Goal: Task Accomplishment & Management: Complete application form

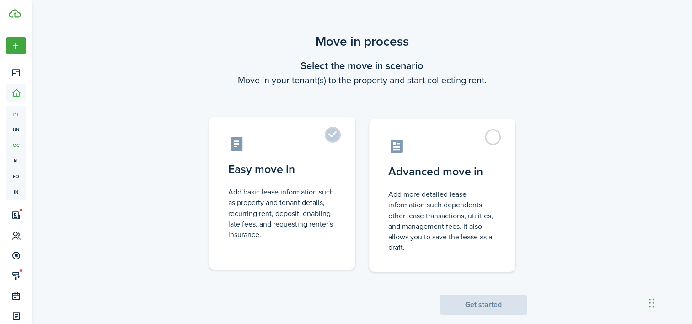
click at [322, 142] on control-radio-card-icon at bounding box center [282, 144] width 108 height 16
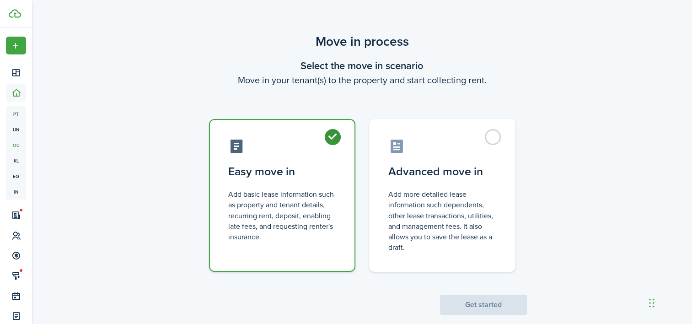
radio input "true"
click at [474, 308] on button "Get started" at bounding box center [483, 305] width 87 height 20
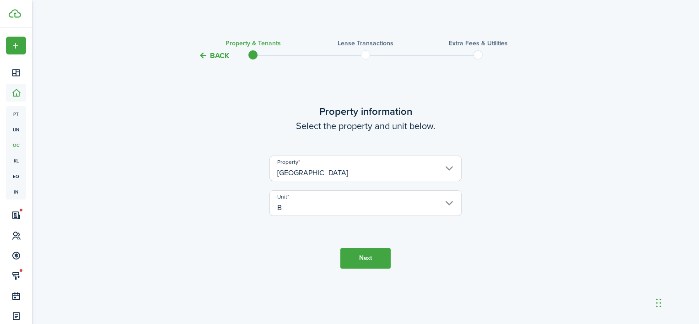
click at [355, 257] on button "Next" at bounding box center [365, 258] width 50 height 21
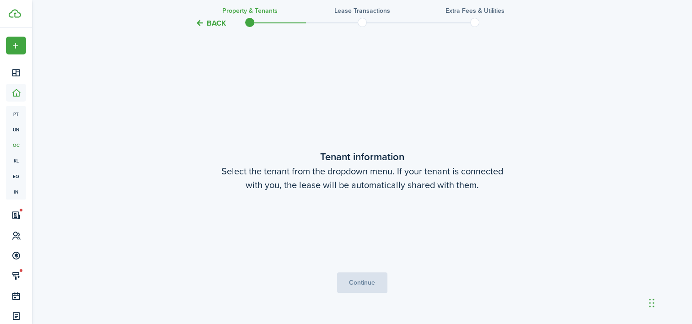
scroll to position [263, 0]
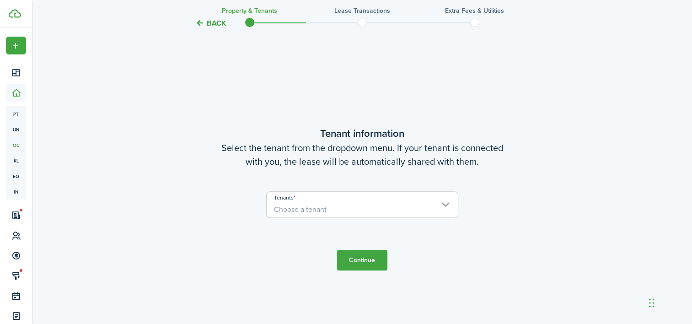
click at [349, 209] on span "Choose a tenant" at bounding box center [362, 210] width 191 height 16
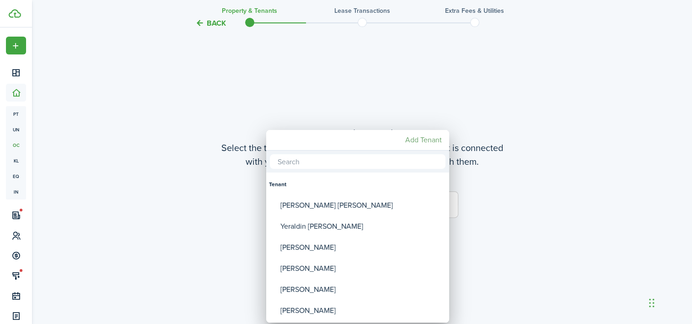
click at [421, 143] on mbsc-button "Add Tenant" at bounding box center [424, 140] width 44 height 16
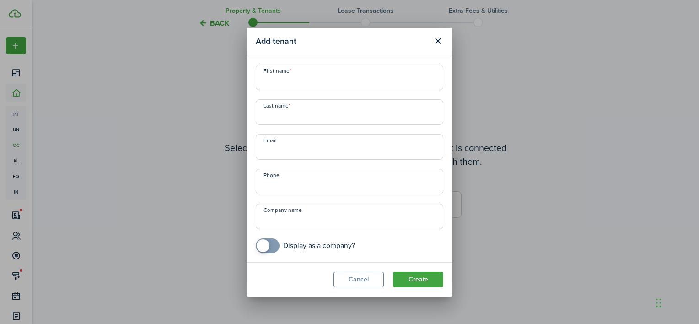
click at [356, 79] on input "First name" at bounding box center [350, 78] width 188 height 26
type input "e"
type input "[PERSON_NAME]"
type input "Abril"
type input "[EMAIL_ADDRESS][DOMAIN_NAME]"
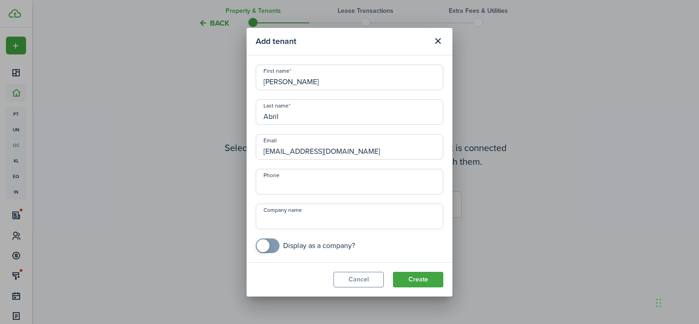
click at [304, 119] on input "Abril" at bounding box center [350, 112] width 188 height 26
type input "A"
type input "[PERSON_NAME]"
type input "+1"
click at [409, 280] on button "Create" at bounding box center [418, 280] width 50 height 16
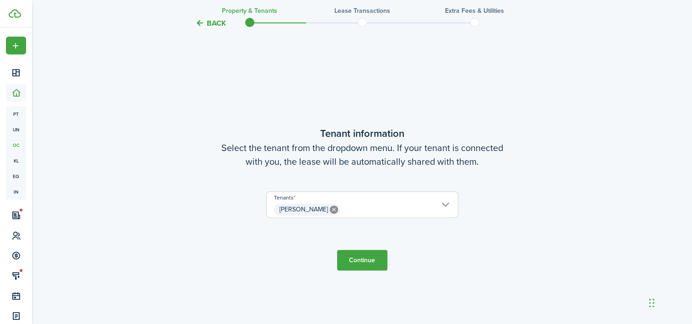
click at [355, 264] on button "Continue" at bounding box center [362, 260] width 50 height 21
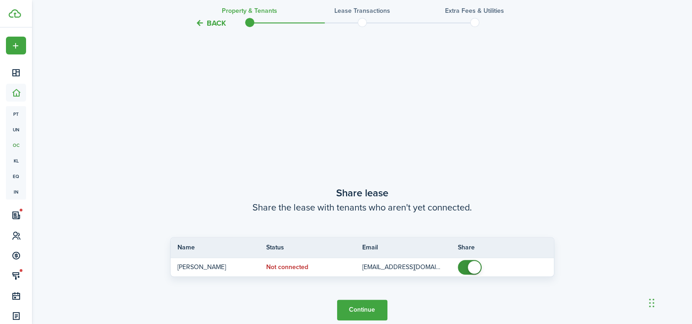
scroll to position [587, 0]
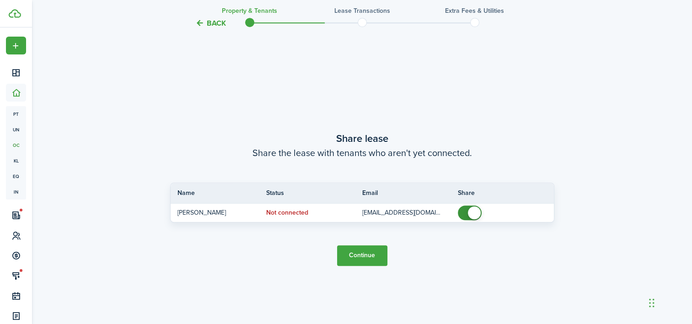
click at [358, 256] on button "Continue" at bounding box center [362, 255] width 50 height 21
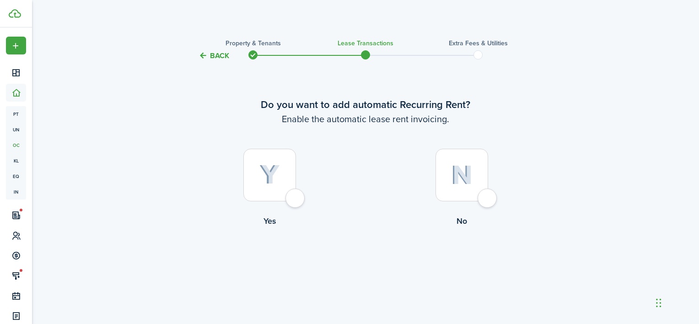
click at [296, 194] on div at bounding box center [269, 175] width 53 height 53
radio input "true"
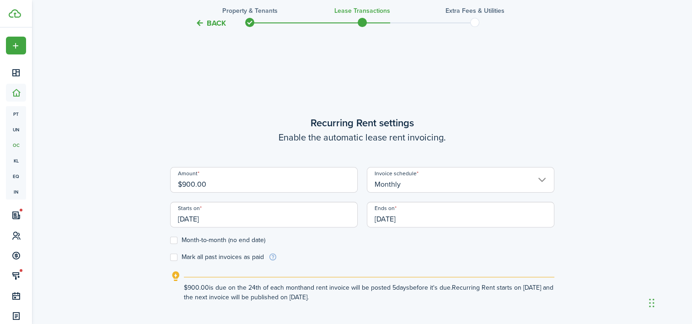
scroll to position [263, 0]
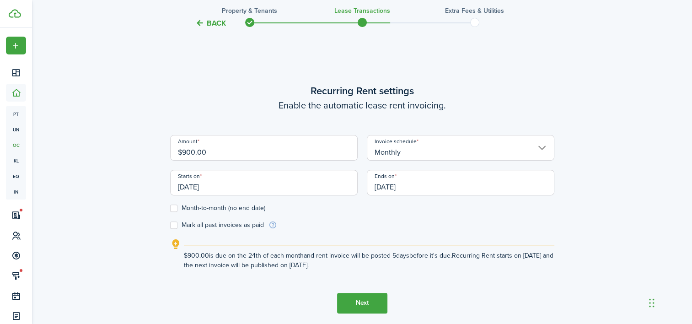
click at [353, 182] on input "[DATE]" at bounding box center [264, 183] width 188 height 26
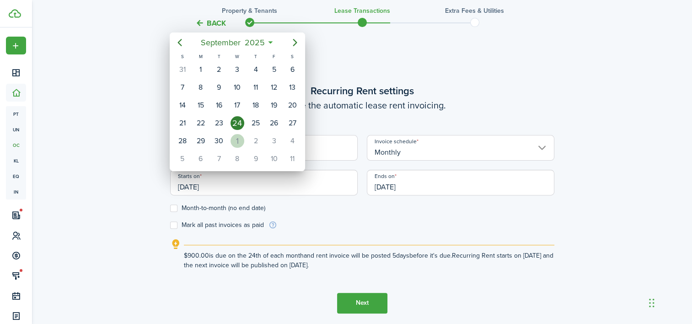
click at [236, 141] on div "1" at bounding box center [238, 141] width 14 height 14
type input "[DATE]"
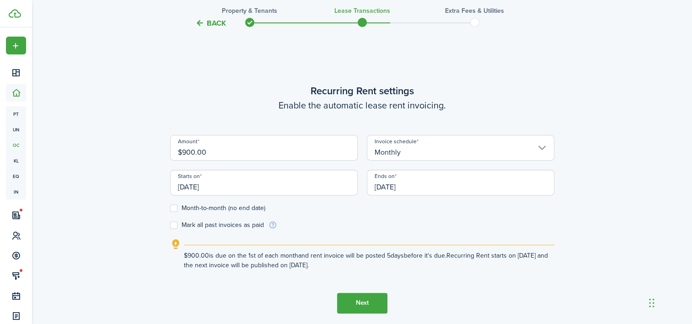
click at [430, 185] on input "[DATE]" at bounding box center [461, 183] width 188 height 26
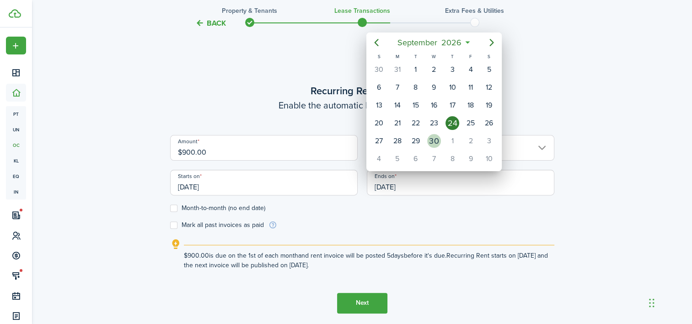
click at [436, 139] on div "30" at bounding box center [434, 141] width 14 height 14
type input "[DATE]"
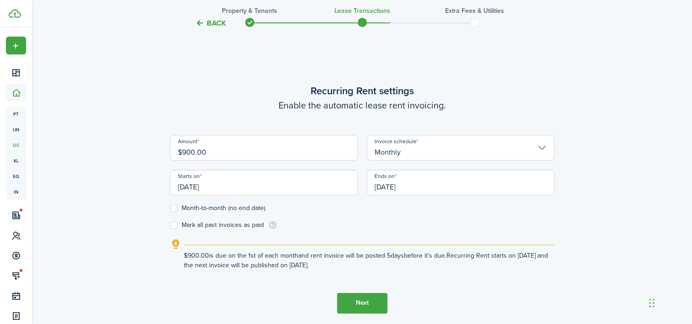
click at [433, 239] on explanation "$900.00 is due on the 1st of each month and rent invoice will be posted 5 days …" at bounding box center [362, 254] width 384 height 31
click at [281, 180] on input "[DATE]" at bounding box center [264, 183] width 188 height 26
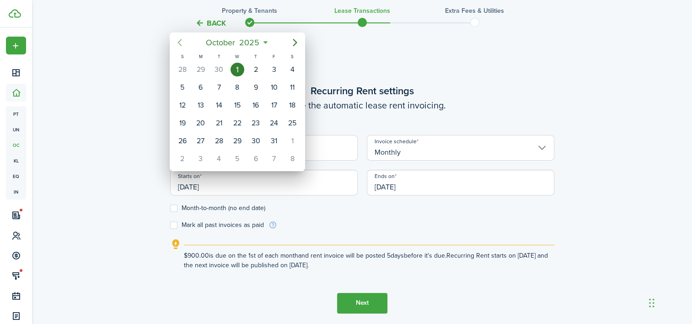
click at [181, 43] on icon "Previous page" at bounding box center [179, 42] width 11 height 11
click at [197, 73] on div "1" at bounding box center [201, 70] width 14 height 14
type input "[DATE]"
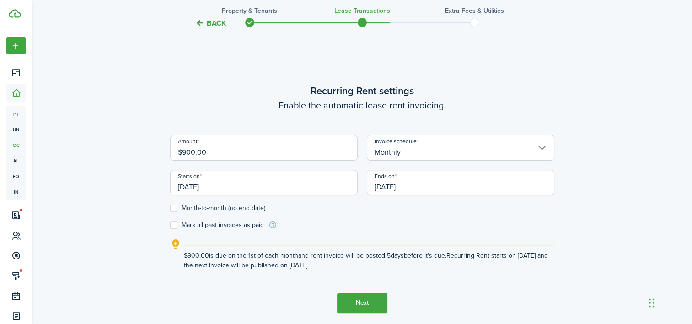
click at [436, 181] on input "[DATE]" at bounding box center [461, 183] width 188 height 26
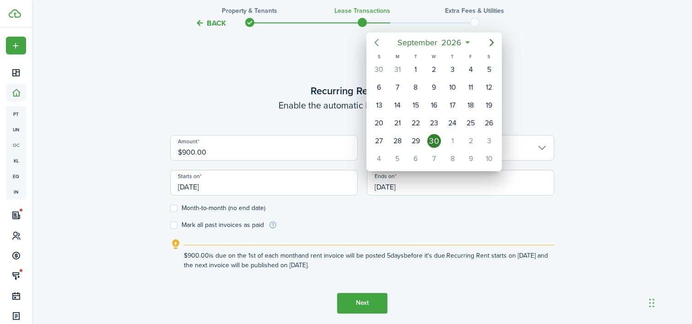
click at [373, 38] on icon "Previous page" at bounding box center [376, 42] width 11 height 11
click at [379, 41] on icon "Previous page" at bounding box center [376, 42] width 11 height 11
click at [397, 154] on div "31" at bounding box center [398, 159] width 14 height 14
type input "[DATE]"
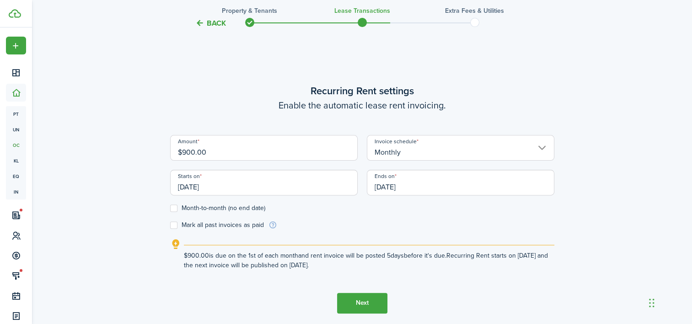
click at [177, 224] on label "Mark all past invoices as paid" at bounding box center [217, 224] width 94 height 7
click at [170, 225] on input "Mark all past invoices as paid" at bounding box center [170, 225] width 0 height 0
checkbox input "true"
click at [352, 294] on button "Next" at bounding box center [362, 303] width 50 height 21
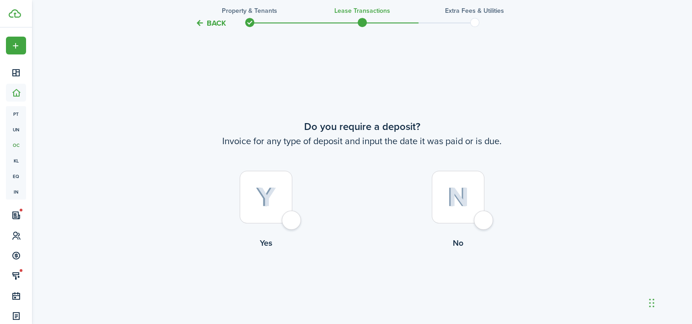
scroll to position [587, 0]
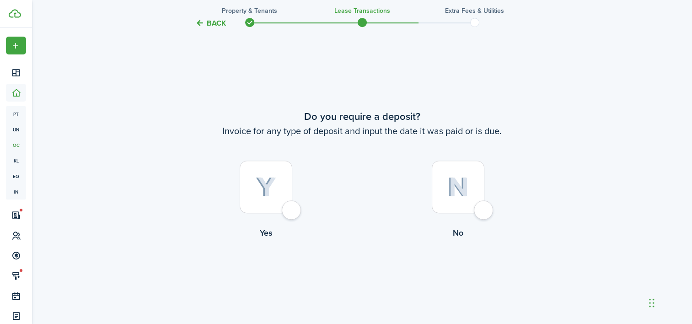
click at [289, 211] on div at bounding box center [266, 187] width 53 height 53
radio input "true"
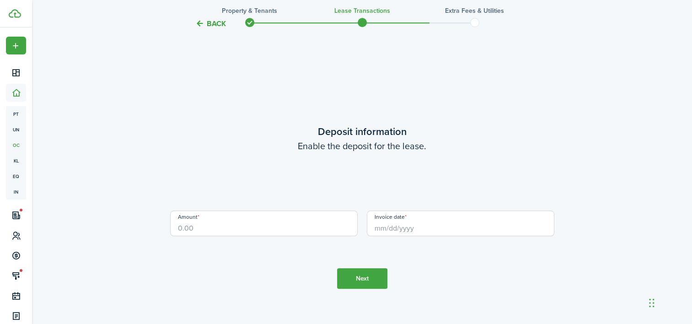
scroll to position [911, 0]
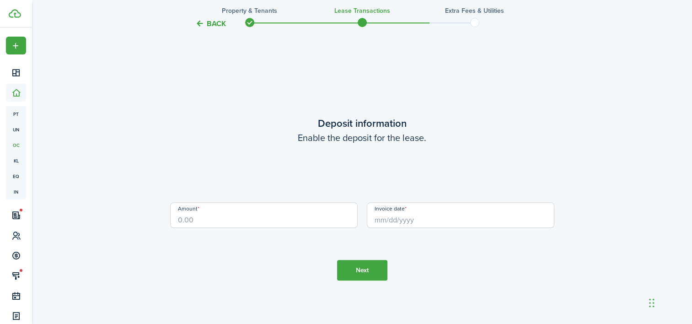
click at [289, 211] on input "Amount" at bounding box center [264, 215] width 188 height 26
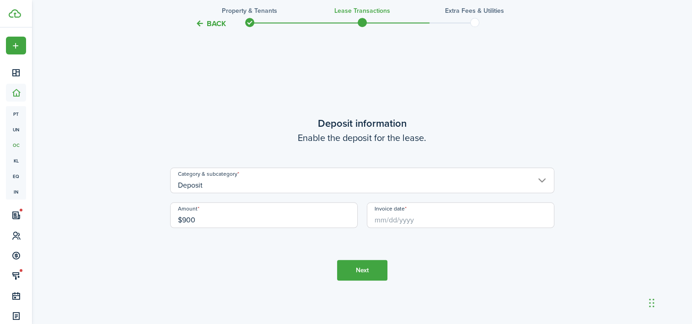
click at [436, 227] on input "Invoice date" at bounding box center [461, 215] width 188 height 26
type input "$900.00"
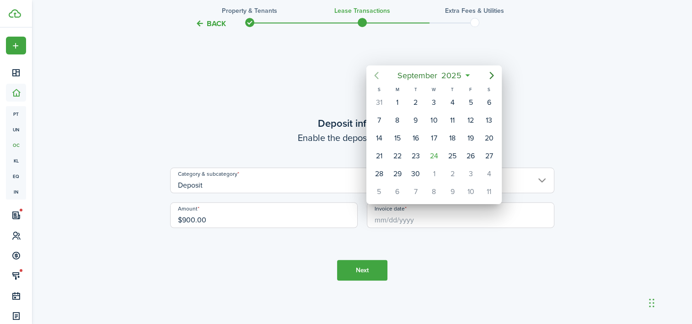
click at [379, 75] on icon "Previous page" at bounding box center [376, 75] width 11 height 11
click at [402, 152] on div "18" at bounding box center [398, 156] width 14 height 14
type input "[DATE]"
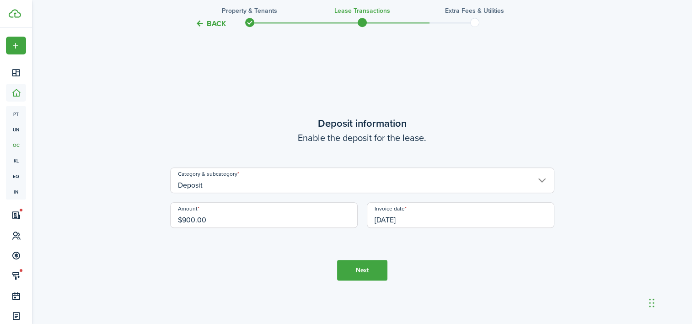
click at [368, 272] on button "Next" at bounding box center [362, 270] width 50 height 21
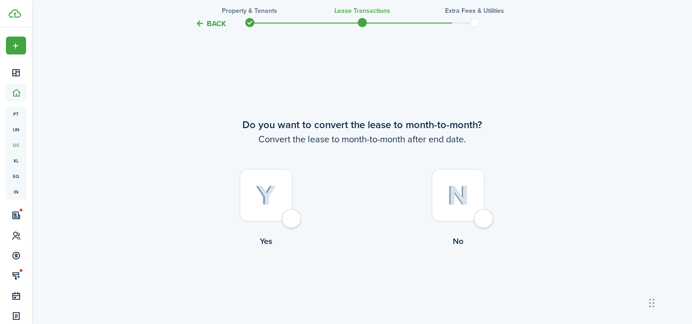
scroll to position [1235, 0]
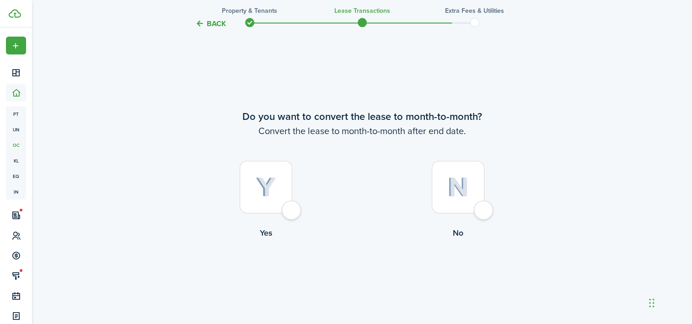
click at [485, 211] on div at bounding box center [458, 187] width 53 height 53
radio input "true"
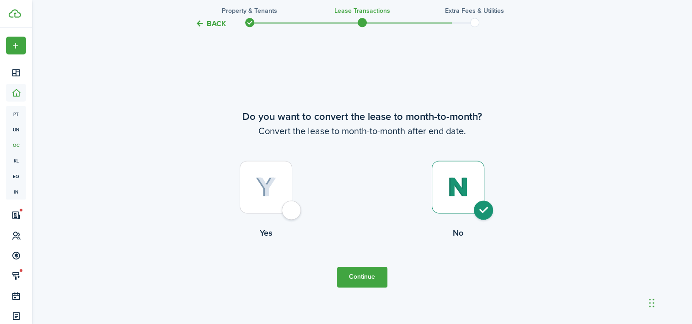
click at [357, 282] on button "Continue" at bounding box center [362, 277] width 50 height 21
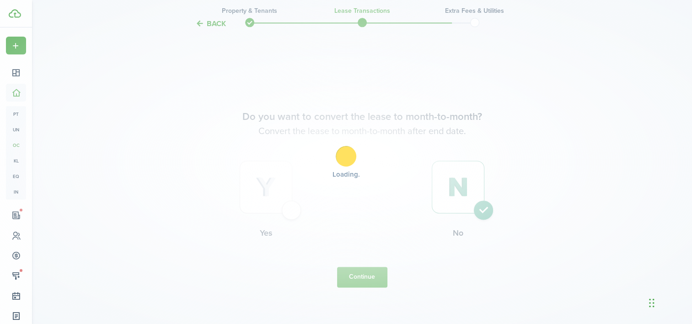
scroll to position [0, 0]
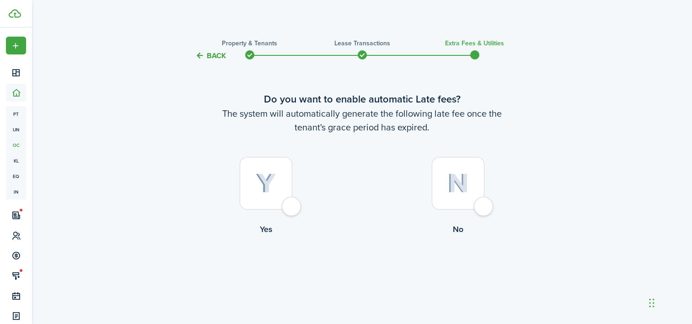
click at [490, 194] on label "No" at bounding box center [458, 198] width 192 height 83
radio input "true"
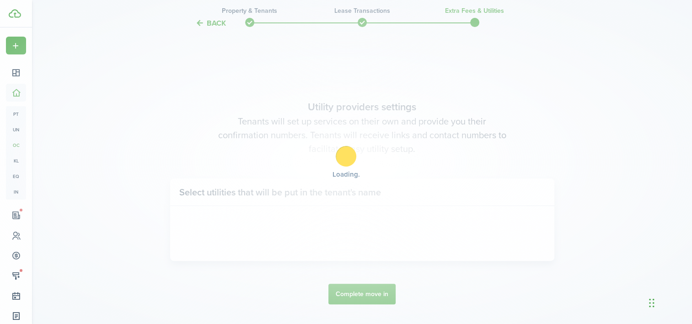
scroll to position [265, 0]
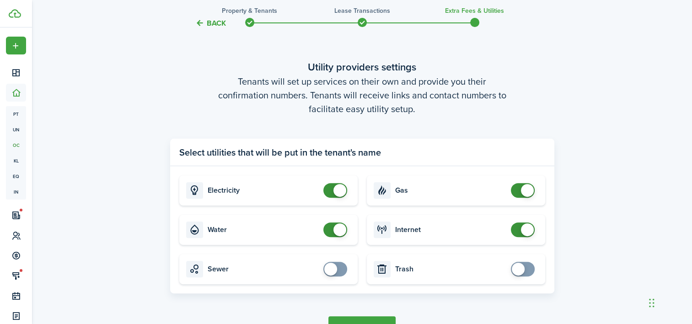
checkbox input "false"
click at [334, 189] on span at bounding box center [340, 190] width 13 height 13
checkbox input "false"
click at [343, 232] on span at bounding box center [340, 229] width 13 height 13
checkbox input "false"
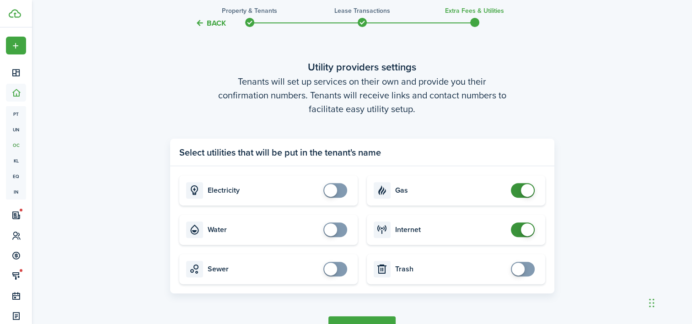
click at [525, 193] on span at bounding box center [527, 190] width 13 height 13
checkbox input "false"
click at [524, 232] on span at bounding box center [527, 229] width 13 height 13
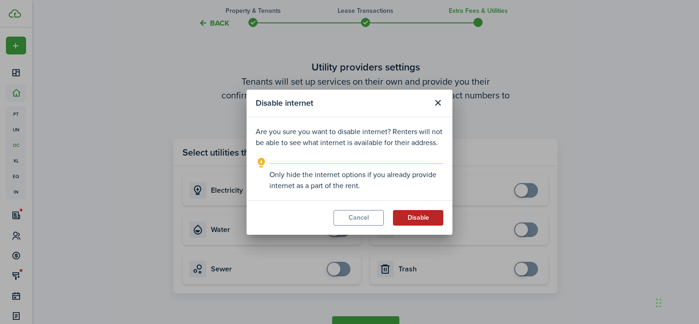
click at [425, 218] on button "Disable" at bounding box center [418, 218] width 50 height 16
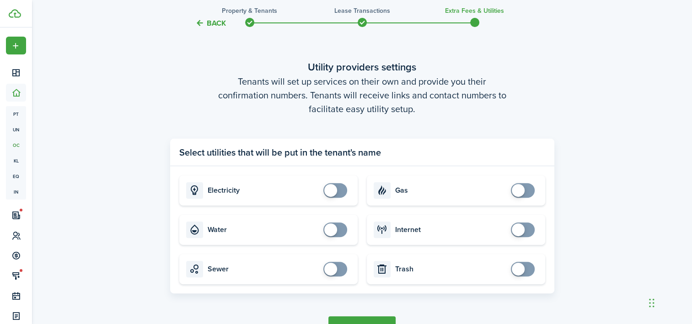
click at [378, 318] on button "Complete move in" at bounding box center [362, 326] width 67 height 21
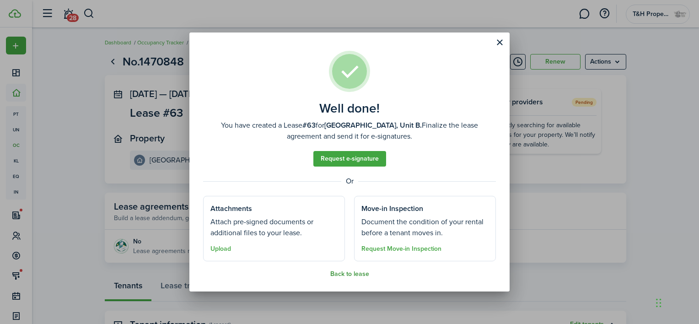
click at [353, 274] on button "Back to lease" at bounding box center [349, 273] width 39 height 7
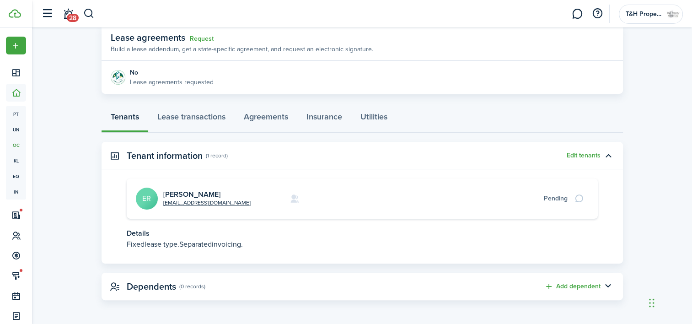
scroll to position [170, 0]
click at [195, 114] on link "Lease transactions" at bounding box center [191, 117] width 86 height 27
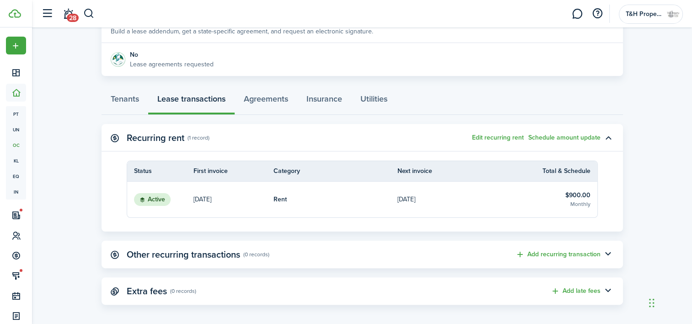
scroll to position [192, 0]
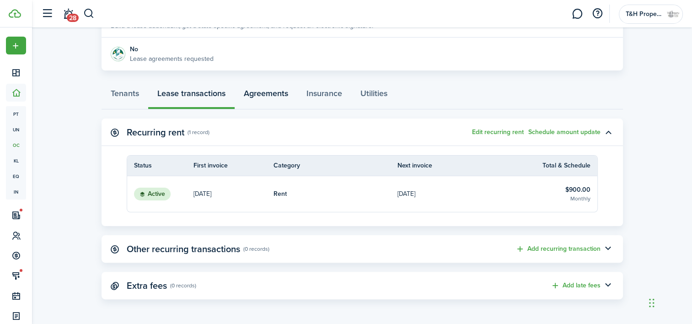
click at [265, 97] on link "Agreements" at bounding box center [266, 95] width 63 height 27
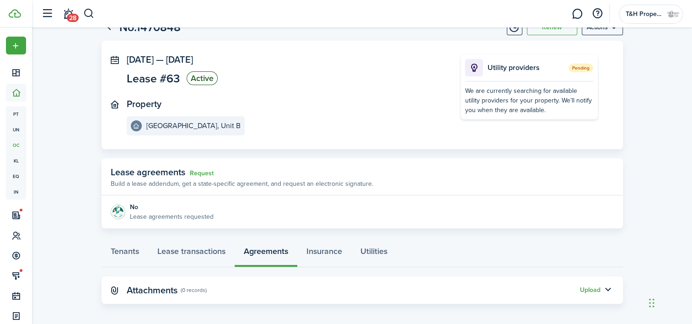
scroll to position [39, 0]
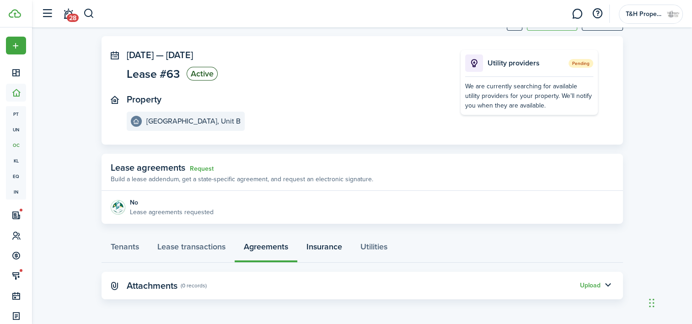
click at [328, 248] on link "Insurance" at bounding box center [324, 248] width 54 height 27
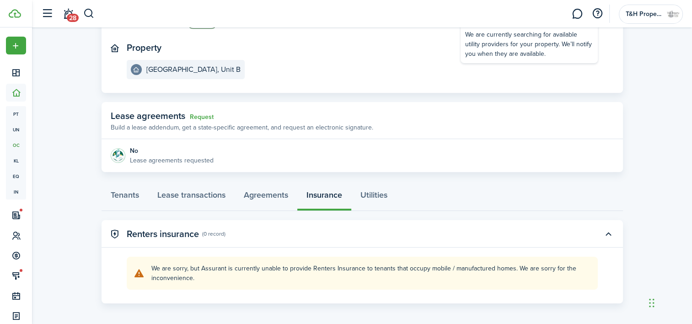
scroll to position [95, 0]
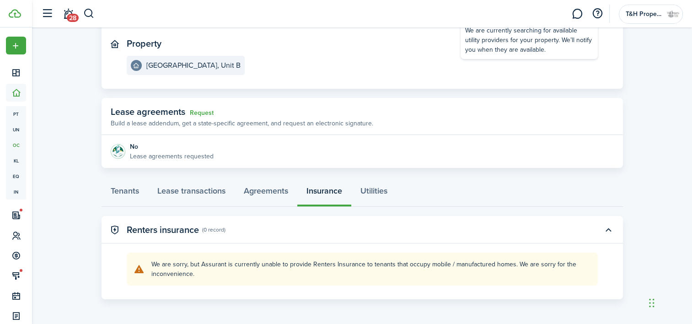
click at [316, 269] on explanation-description "We are sorry, but Assurant is currently unable to provide Renters Insurance to …" at bounding box center [371, 268] width 440 height 19
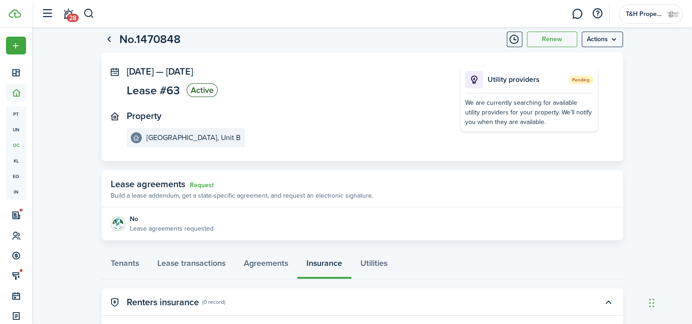
scroll to position [0, 0]
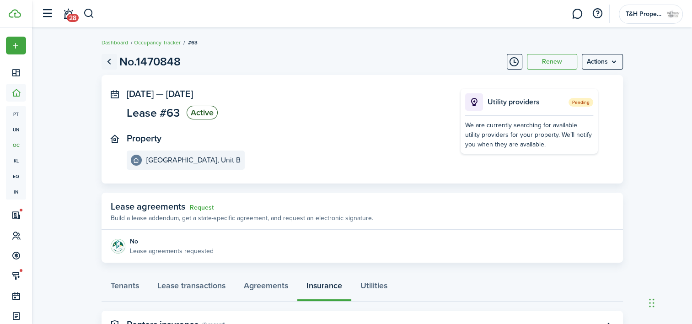
click at [106, 64] on link "Go back" at bounding box center [110, 62] width 16 height 16
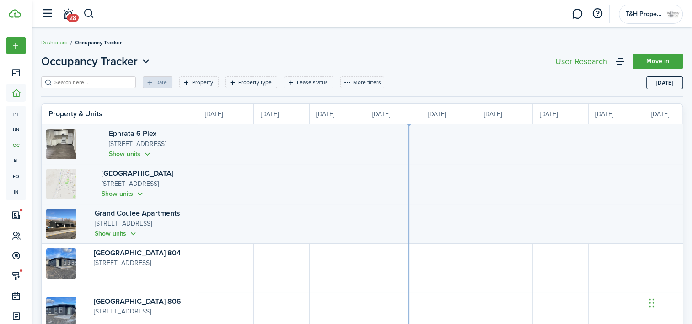
scroll to position [0, 167]
click at [255, 55] on header-page "Occupancy Tracker Move in" at bounding box center [362, 64] width 642 height 23
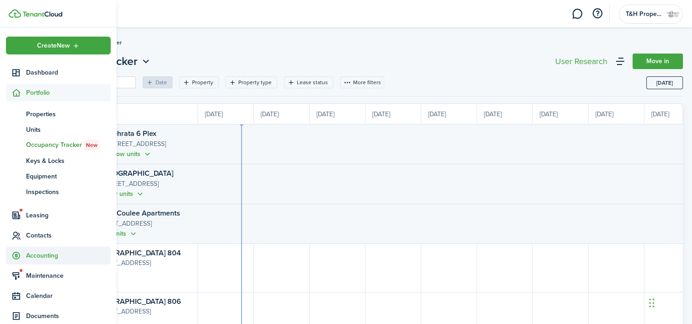
click at [48, 255] on span "Accounting" at bounding box center [68, 256] width 85 height 10
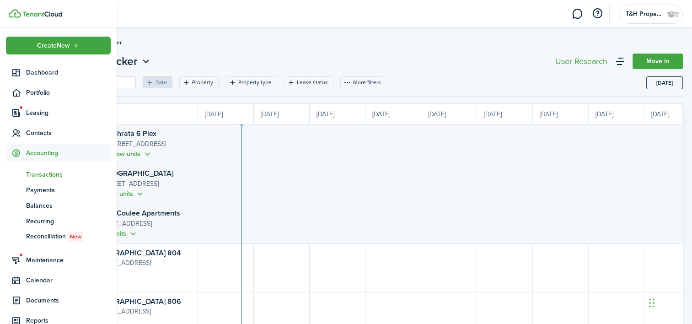
click at [64, 170] on span "Transactions" at bounding box center [68, 175] width 85 height 10
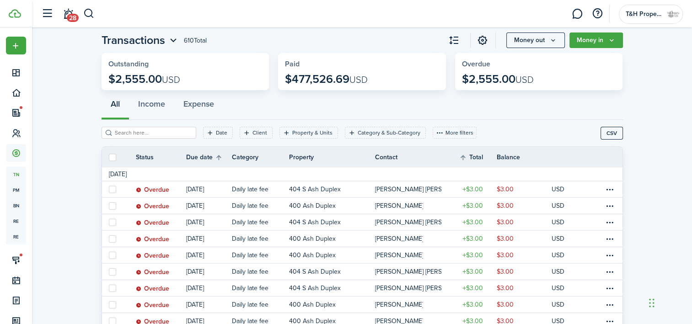
scroll to position [27, 0]
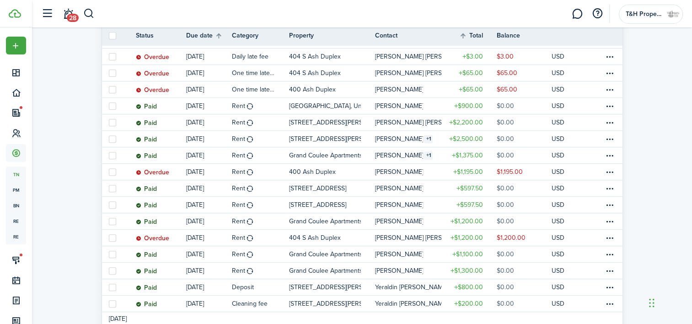
scroll to position [306, 0]
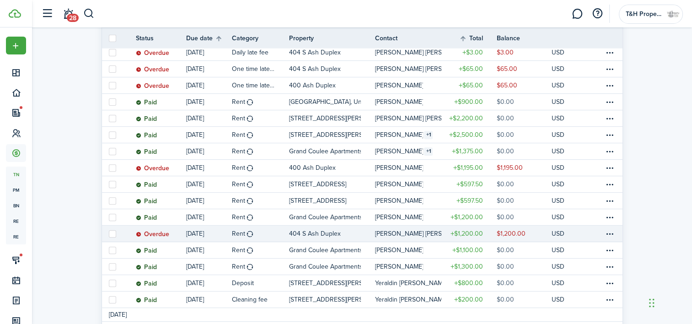
click at [413, 234] on table-info-title "[PERSON_NAME] [PERSON_NAME]" at bounding box center [424, 234] width 99 height 10
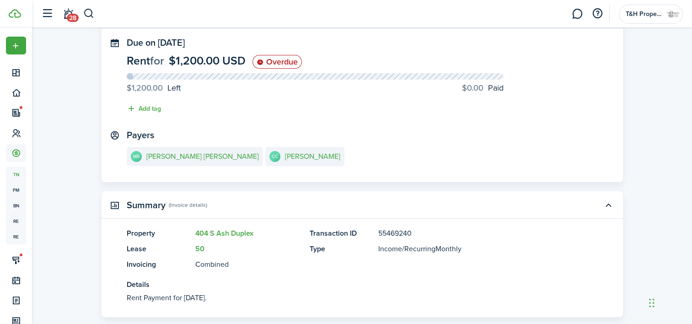
scroll to position [58, 0]
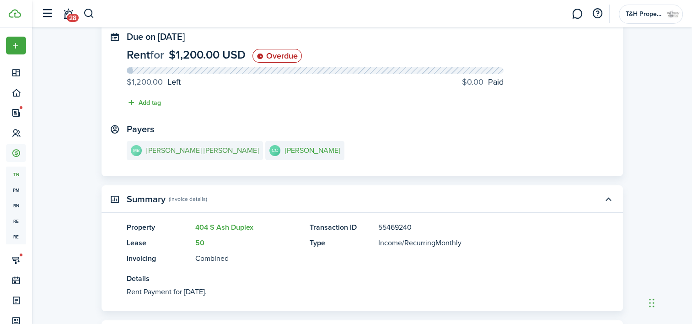
click at [196, 152] on e-details-info-title "[PERSON_NAME] [PERSON_NAME]" at bounding box center [202, 150] width 113 height 8
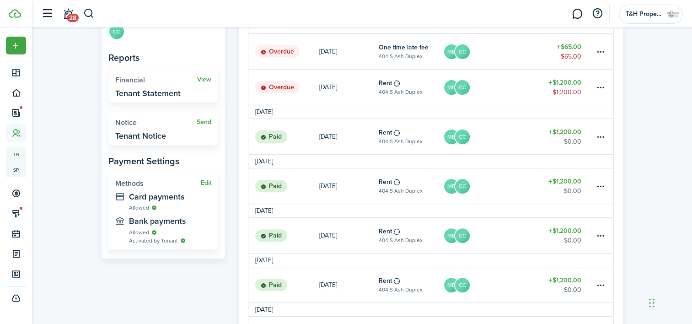
scroll to position [298, 0]
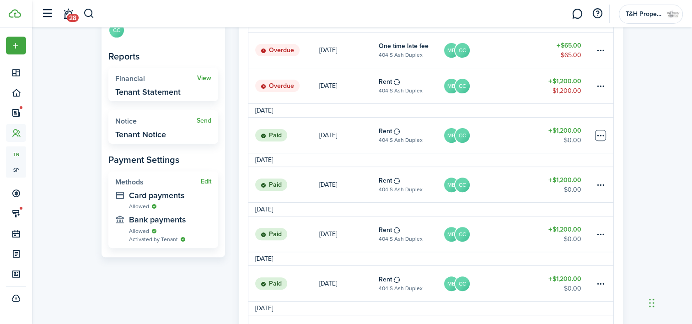
click at [602, 137] on table-menu-btn-icon at bounding box center [600, 135] width 11 height 11
click at [653, 201] on div "Tenant MB [PERSON_NAME] [PERSON_NAME] [PHONE_NUMBER] [EMAIL_ADDRESS][DOMAIN_NAM…" at bounding box center [362, 274] width 660 height 1047
click at [282, 129] on status "Paid" at bounding box center [271, 135] width 32 height 13
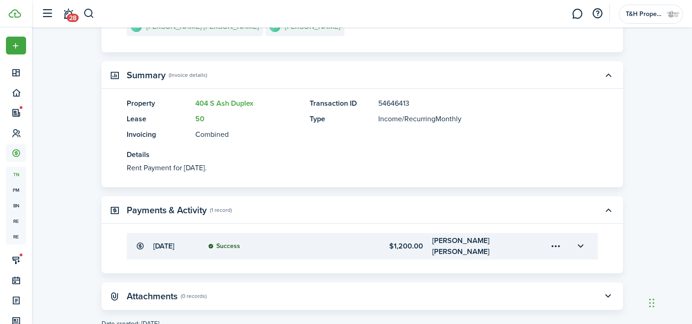
scroll to position [212, 0]
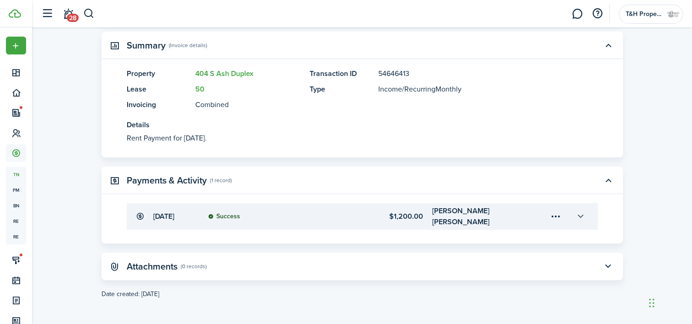
click at [575, 213] on button "button" at bounding box center [581, 217] width 16 height 16
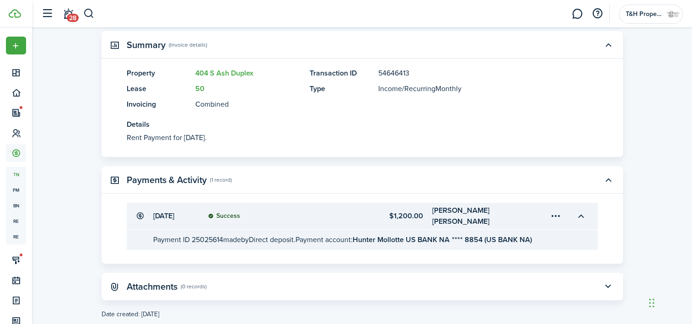
click at [558, 218] on menu-trigger-card "Open menu" at bounding box center [557, 216] width 16 height 16
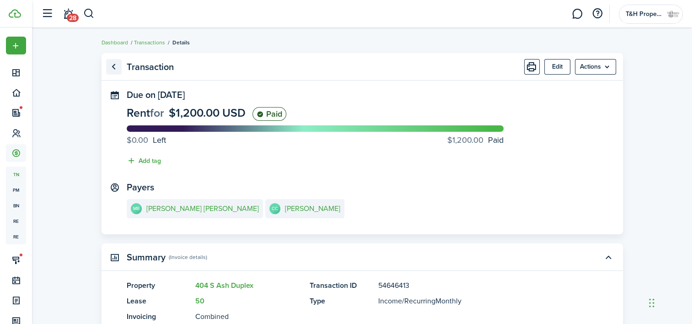
click at [117, 62] on link "Go back" at bounding box center [114, 67] width 16 height 16
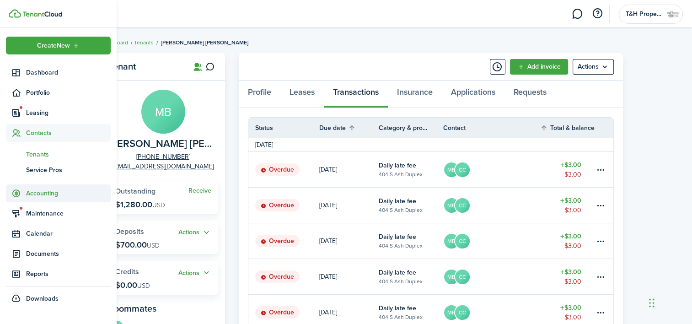
click at [32, 197] on span "Accounting" at bounding box center [68, 194] width 85 height 10
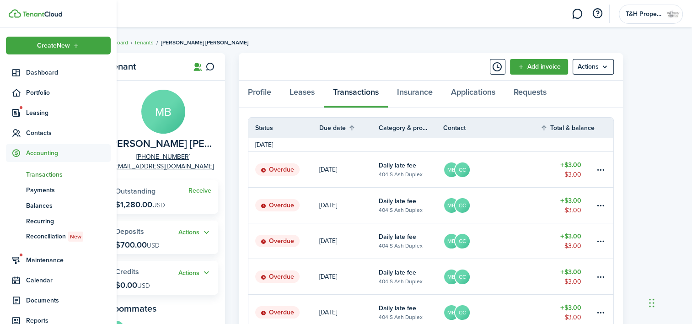
click at [47, 173] on span "Transactions" at bounding box center [68, 175] width 85 height 10
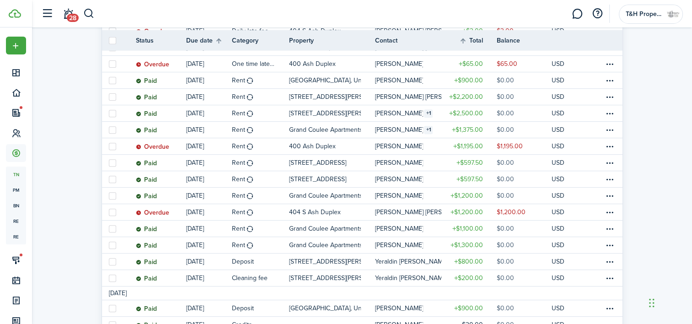
scroll to position [330, 0]
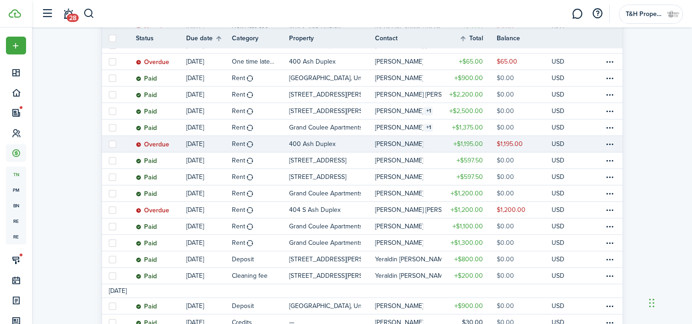
click at [306, 143] on p "400 Ash Duplex" at bounding box center [312, 144] width 47 height 10
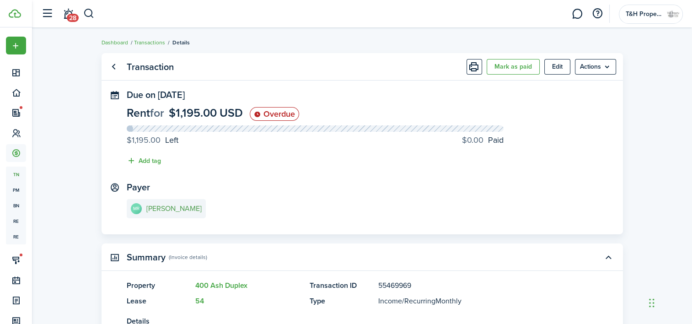
click at [152, 207] on e-details-info-title "[PERSON_NAME]" at bounding box center [173, 209] width 55 height 8
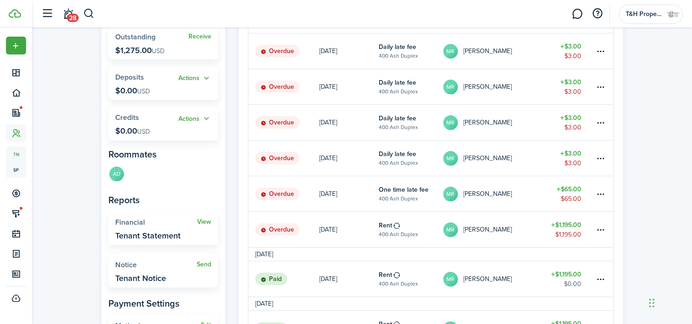
scroll to position [198, 0]
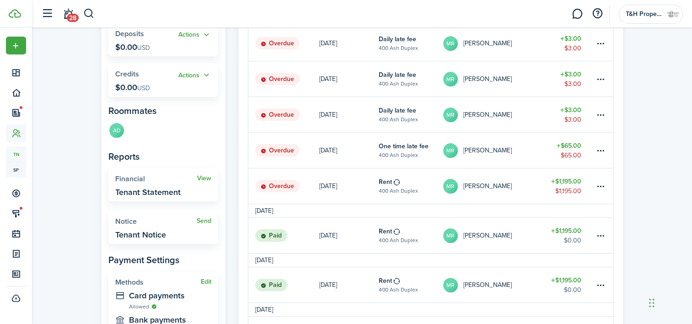
click at [321, 227] on link "[DATE]" at bounding box center [348, 235] width 59 height 35
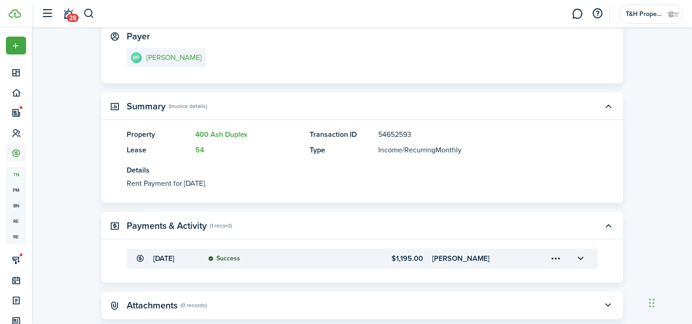
scroll to position [190, 0]
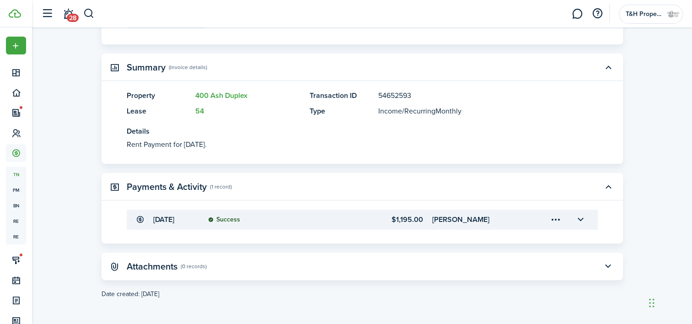
click at [558, 218] on menu-trigger-card "Open menu" at bounding box center [557, 220] width 16 height 16
click at [580, 216] on button "button" at bounding box center [581, 220] width 16 height 16
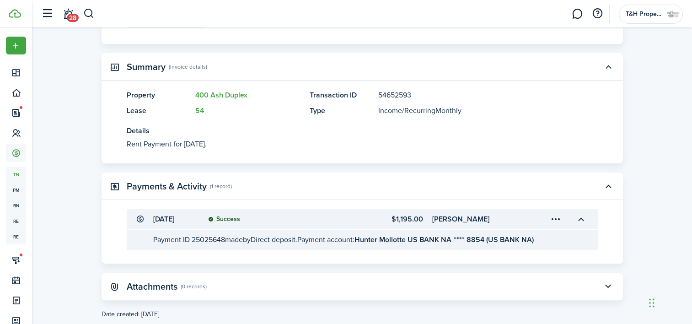
scroll to position [0, 0]
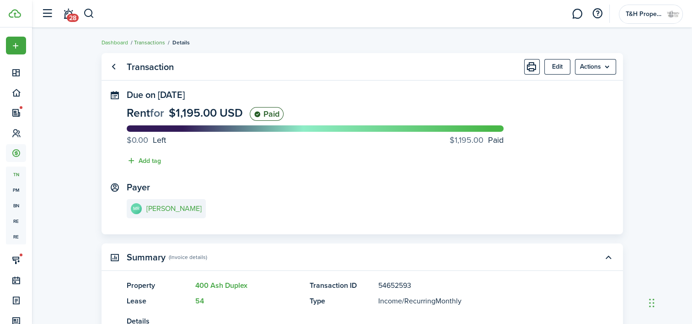
click at [149, 44] on link "Transactions" at bounding box center [149, 42] width 31 height 8
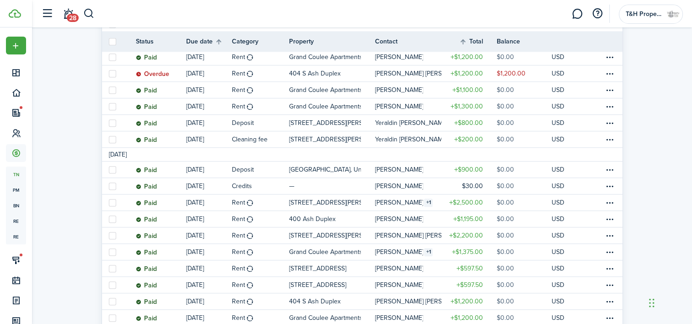
scroll to position [470, 0]
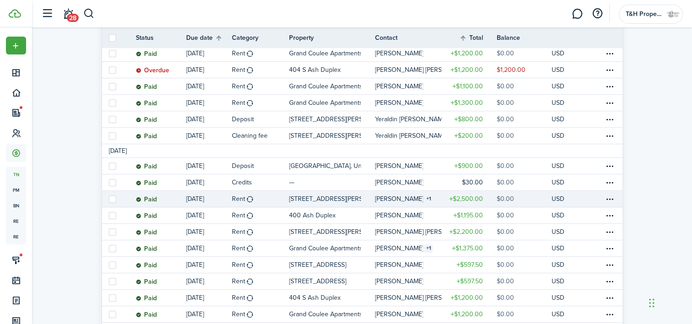
click at [302, 201] on p "[STREET_ADDRESS][PERSON_NAME]" at bounding box center [325, 199] width 72 height 10
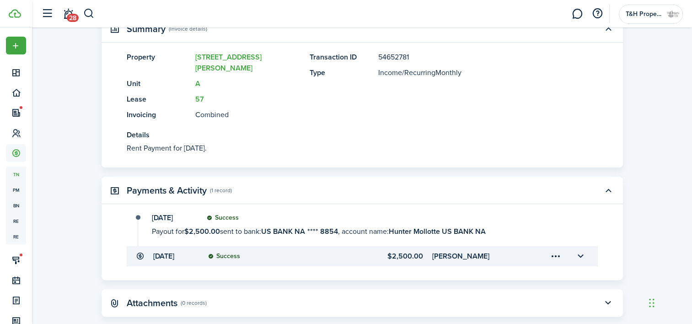
scroll to position [227, 0]
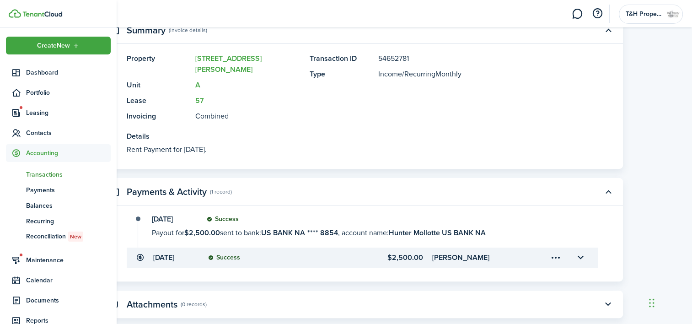
click at [52, 175] on span "Transactions" at bounding box center [68, 175] width 85 height 10
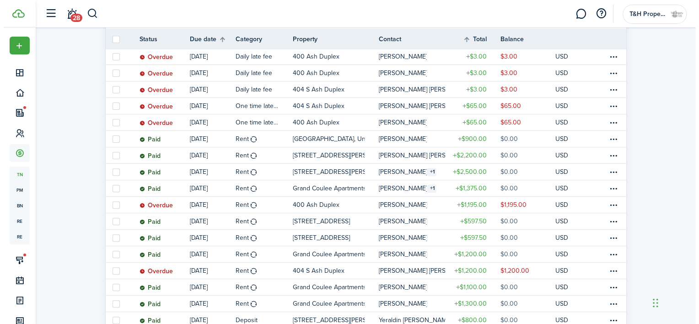
scroll to position [275, 0]
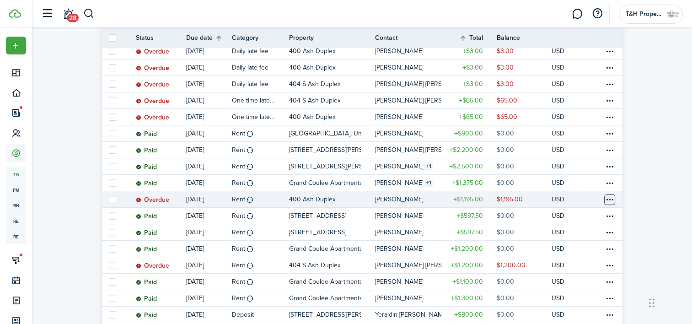
click at [611, 197] on table-menu-btn-icon at bounding box center [610, 199] width 11 height 11
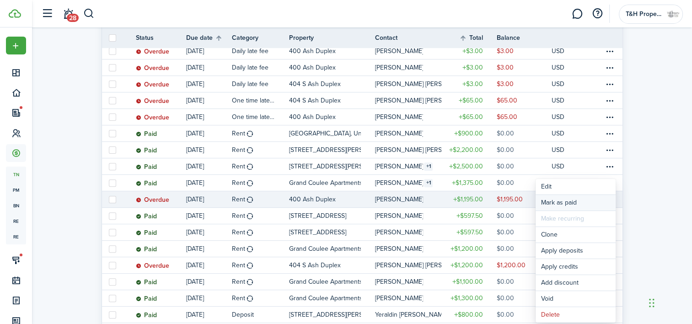
click at [582, 200] on link "Mark as paid" at bounding box center [576, 203] width 80 height 16
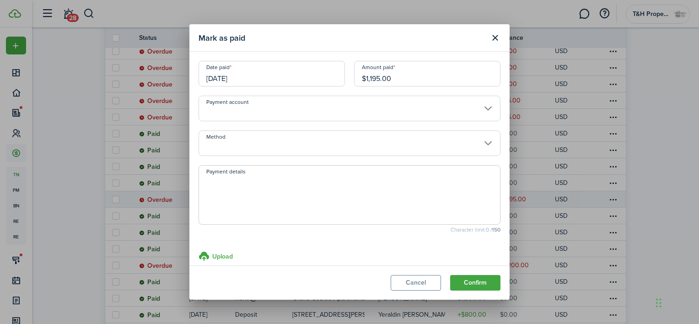
click at [254, 83] on input "[DATE]" at bounding box center [272, 74] width 146 height 26
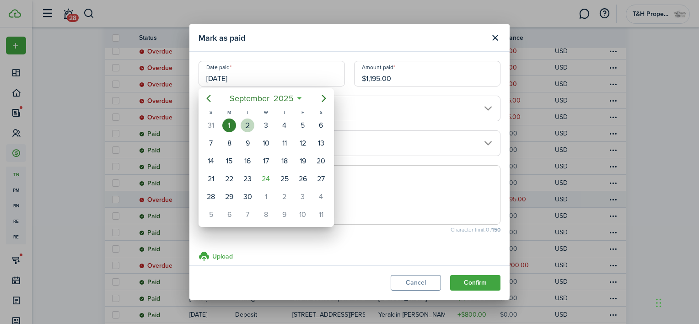
click at [243, 130] on div "2" at bounding box center [247, 125] width 18 height 17
type input "[DATE]"
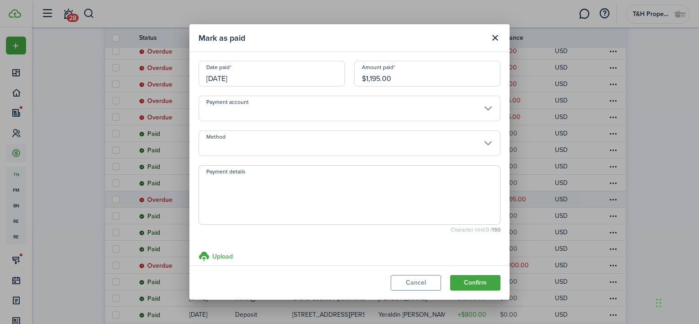
click at [414, 113] on input "Payment account" at bounding box center [350, 109] width 302 height 26
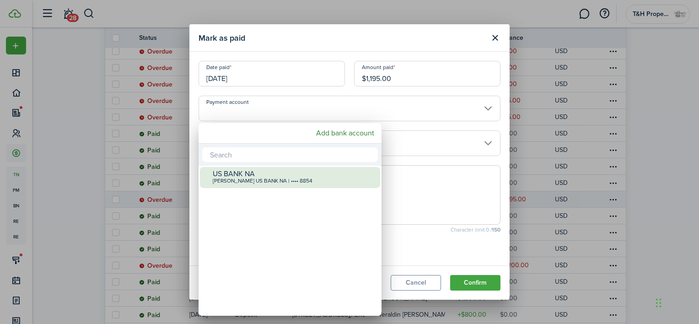
click at [248, 184] on div "US BANK [PERSON_NAME] Mollotte US BANK NA | •••• 8854" at bounding box center [294, 177] width 162 height 20
type input "•••• •••• •••• 8854"
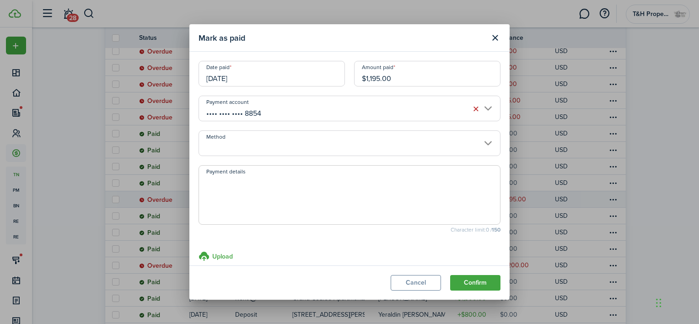
click at [334, 138] on input "Method" at bounding box center [350, 143] width 302 height 26
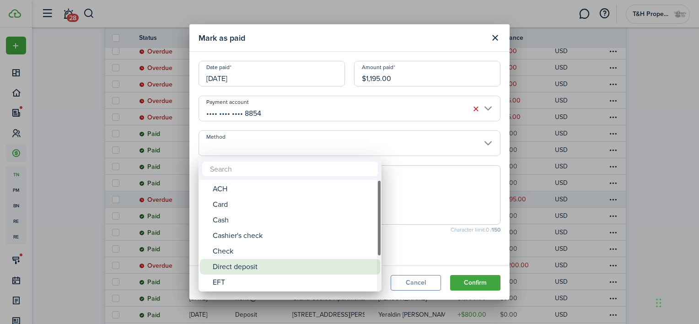
click at [245, 263] on div "Direct deposit" at bounding box center [294, 267] width 162 height 16
type input "Direct deposit"
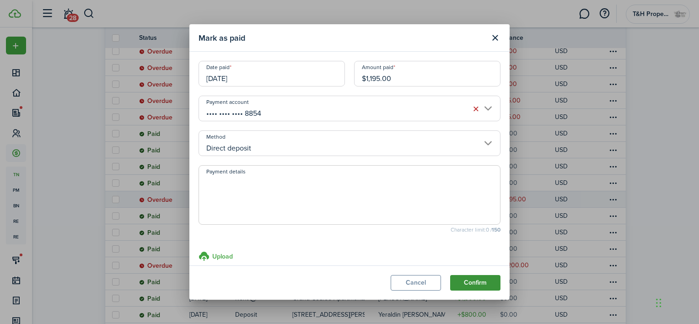
click at [471, 284] on button "Confirm" at bounding box center [475, 283] width 50 height 16
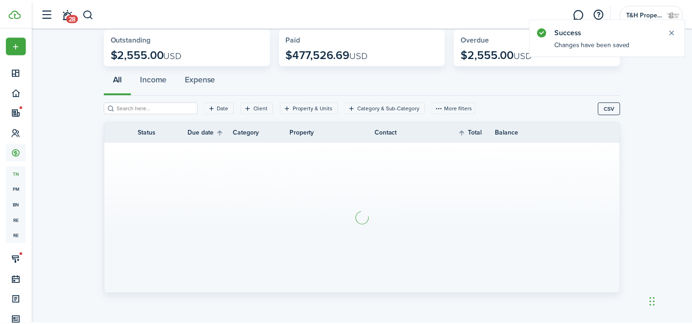
scroll to position [46, 0]
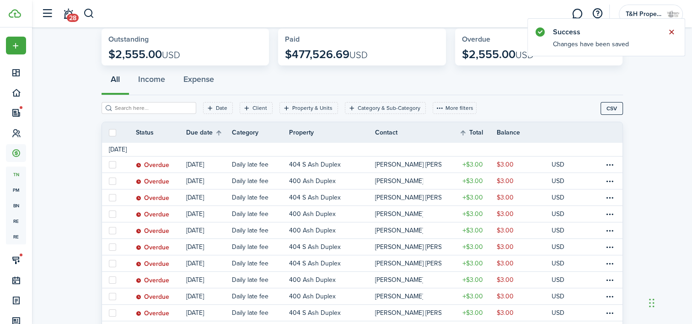
click at [674, 35] on button "Close notify" at bounding box center [671, 32] width 13 height 13
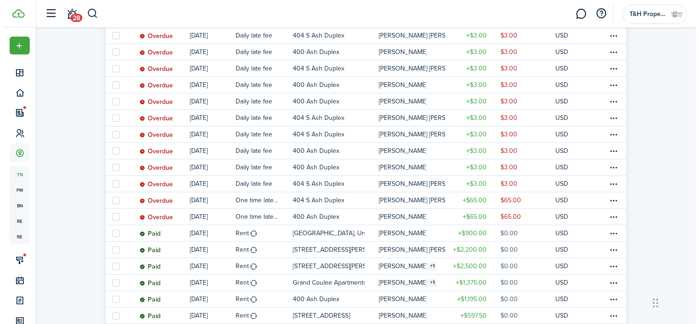
scroll to position [286, 0]
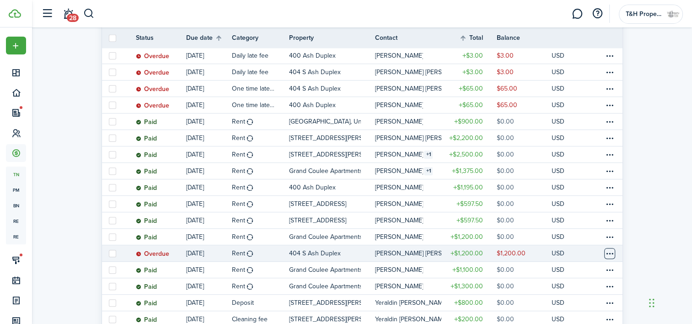
click at [610, 252] on table-menu-btn-icon at bounding box center [610, 253] width 11 height 11
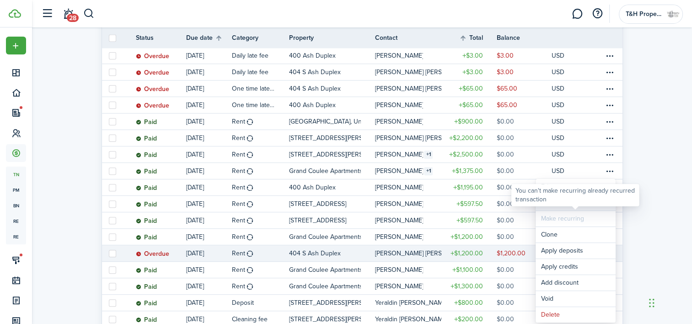
click at [562, 210] on link "Mark as paid" at bounding box center [576, 203] width 80 height 16
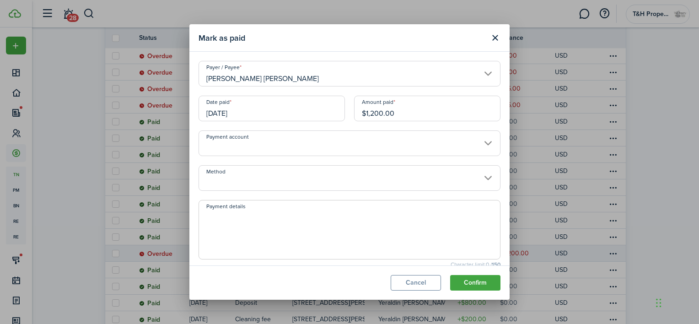
click at [258, 110] on input "[DATE]" at bounding box center [272, 109] width 146 height 26
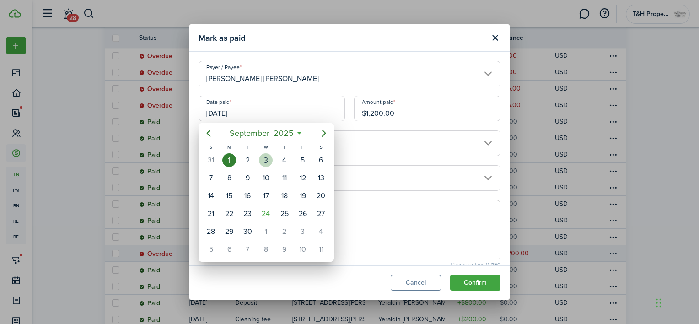
click at [263, 161] on div "3" at bounding box center [266, 160] width 14 height 14
type input "[DATE]"
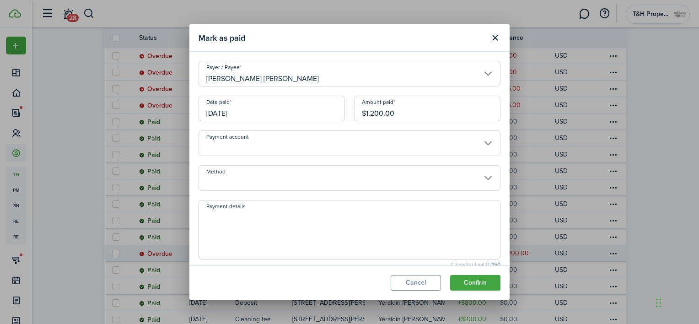
click at [329, 148] on input "Payment account" at bounding box center [350, 143] width 302 height 26
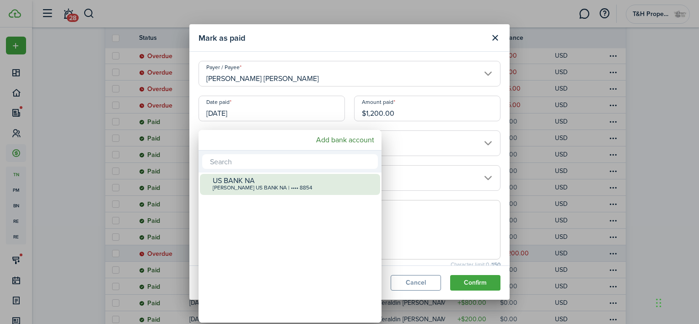
click at [278, 189] on div "[PERSON_NAME] US BANK NA | •••• 8854" at bounding box center [294, 188] width 162 height 6
type input "•••• •••• •••• 8854"
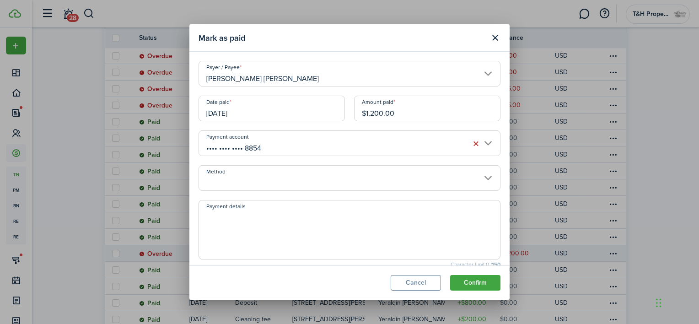
click at [355, 177] on input "Method" at bounding box center [350, 178] width 302 height 26
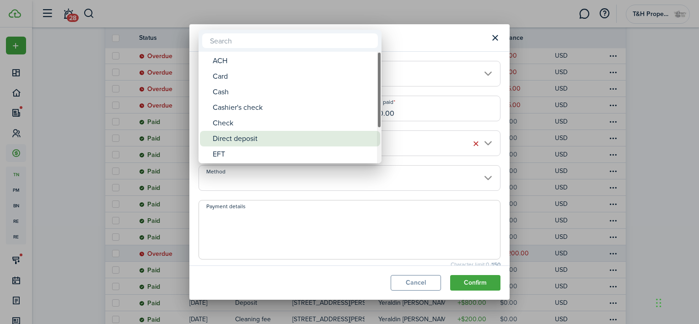
click at [229, 141] on div "Direct deposit" at bounding box center [294, 139] width 162 height 16
type input "Direct deposit"
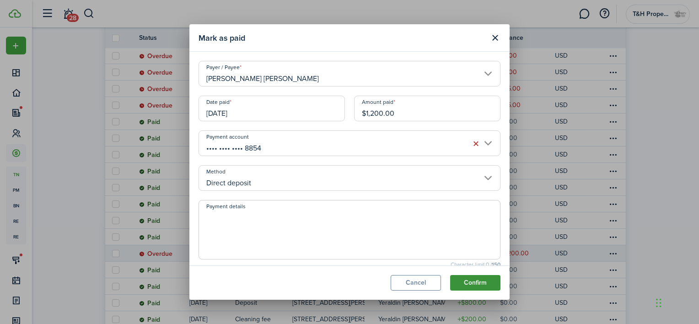
click at [483, 288] on button "Confirm" at bounding box center [475, 283] width 50 height 16
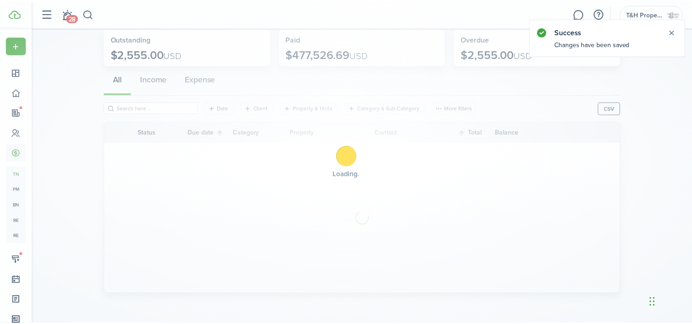
scroll to position [46, 0]
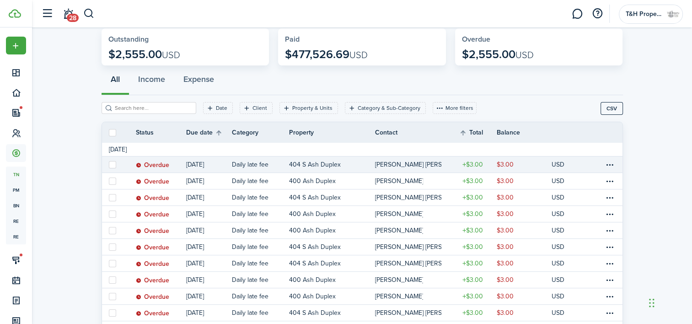
click at [112, 165] on label at bounding box center [112, 164] width 7 height 7
click at [109, 165] on input "checkbox" at bounding box center [108, 164] width 0 height 0
checkbox input "true"
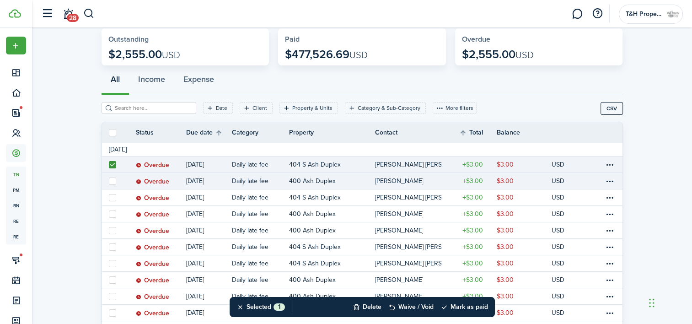
click at [114, 185] on link at bounding box center [112, 181] width 20 height 16
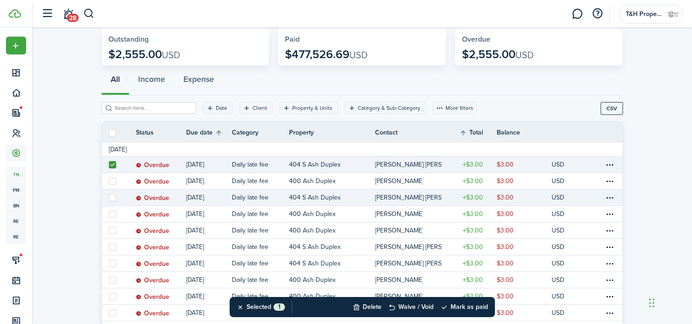
click at [111, 198] on label at bounding box center [112, 197] width 7 height 7
click at [109, 198] on input "checkbox" at bounding box center [108, 197] width 0 height 0
checkbox input "true"
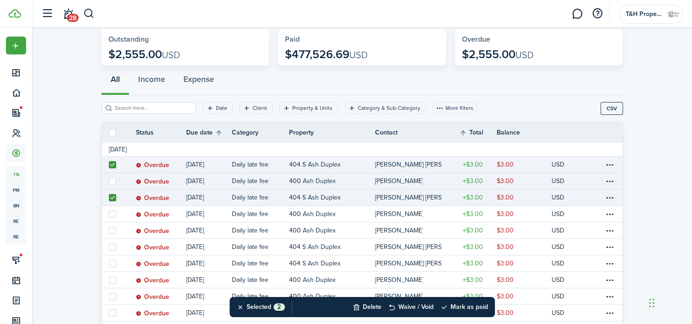
click at [114, 181] on label at bounding box center [112, 181] width 7 height 7
click at [109, 181] on input "checkbox" at bounding box center [108, 181] width 0 height 0
checkbox input "true"
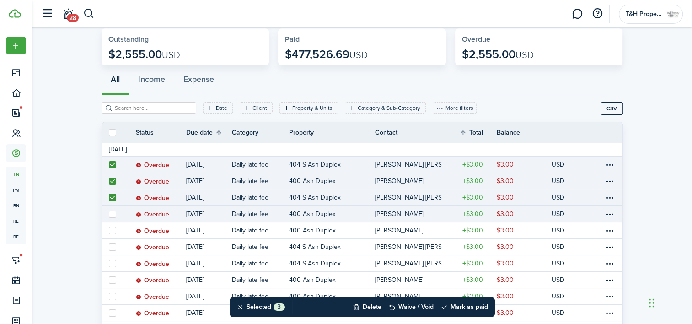
click at [112, 216] on label at bounding box center [112, 214] width 7 height 7
click at [109, 214] on input "checkbox" at bounding box center [108, 214] width 0 height 0
checkbox input "true"
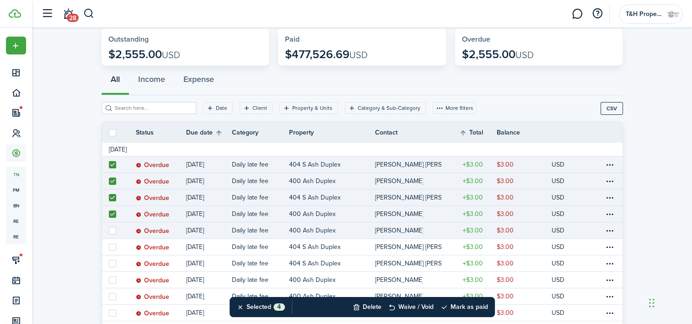
click at [112, 230] on label at bounding box center [112, 230] width 7 height 7
click at [109, 230] on input "checkbox" at bounding box center [108, 230] width 0 height 0
checkbox input "true"
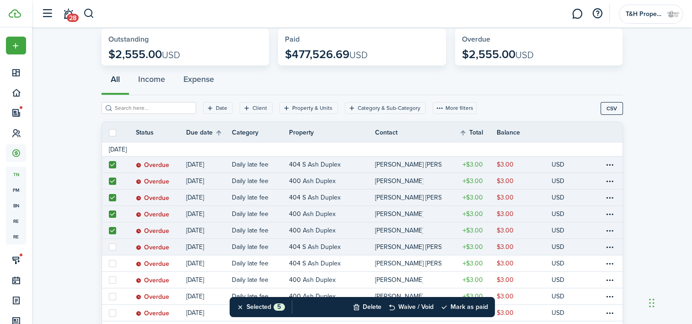
click at [111, 249] on label at bounding box center [112, 246] width 7 height 7
click at [109, 247] on input "checkbox" at bounding box center [108, 247] width 0 height 0
checkbox input "true"
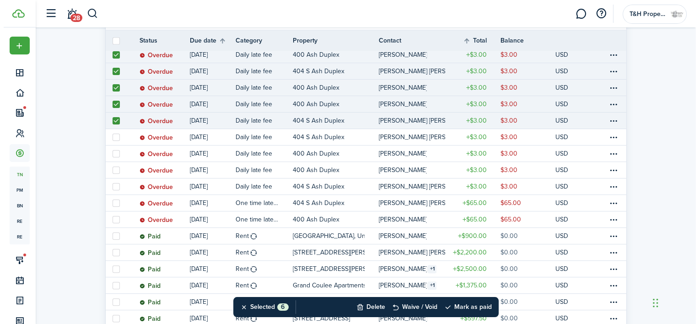
scroll to position [178, 0]
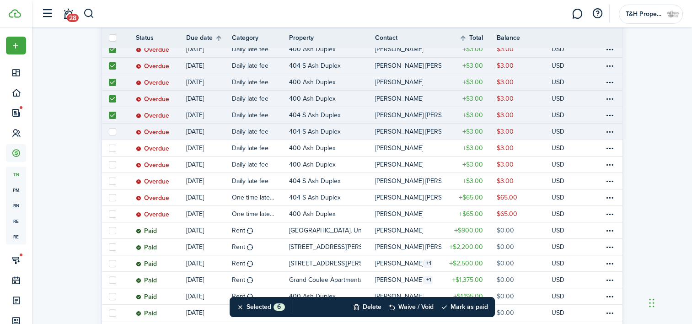
click at [110, 132] on label at bounding box center [112, 131] width 7 height 7
click at [109, 132] on input "checkbox" at bounding box center [108, 131] width 0 height 0
checkbox input "true"
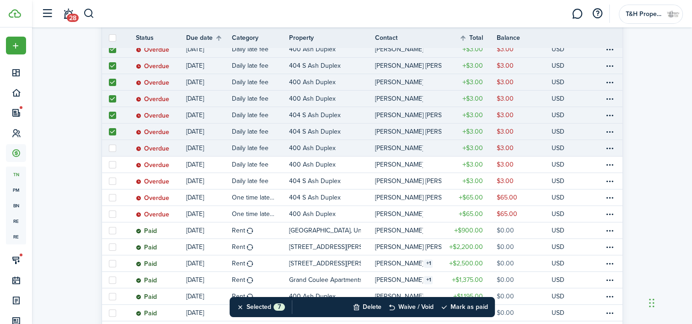
click at [112, 150] on label at bounding box center [112, 148] width 7 height 7
click at [109, 148] on input "checkbox" at bounding box center [108, 148] width 0 height 0
checkbox input "true"
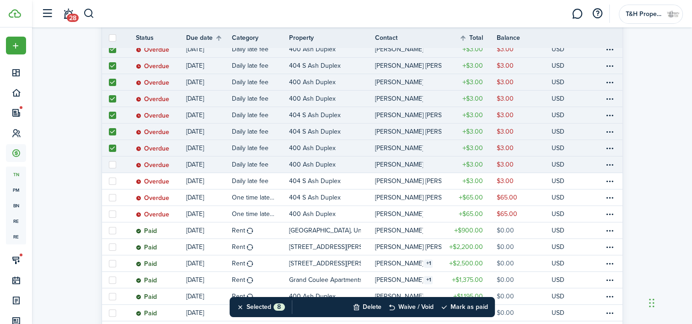
click at [113, 163] on label at bounding box center [112, 164] width 7 height 7
click at [109, 164] on input "checkbox" at bounding box center [108, 164] width 0 height 0
checkbox input "true"
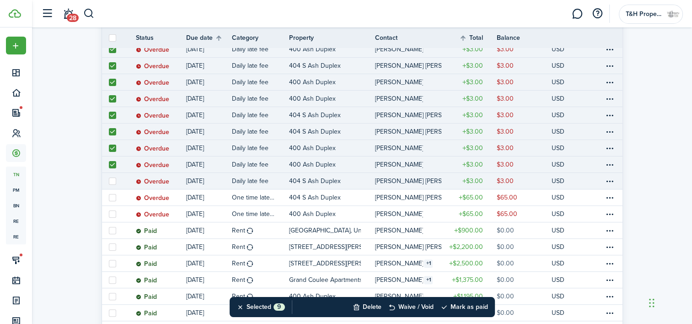
click at [113, 182] on label at bounding box center [112, 181] width 7 height 7
click at [109, 181] on input "checkbox" at bounding box center [108, 181] width 0 height 0
checkbox input "true"
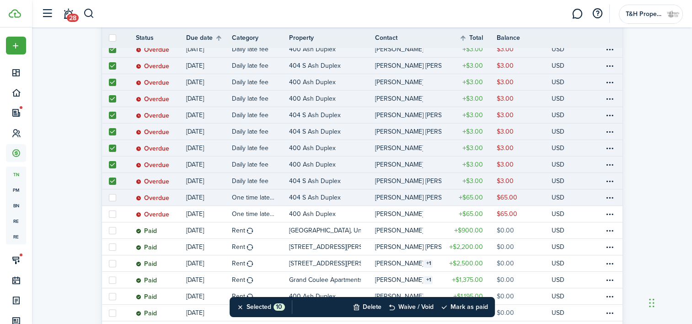
click at [113, 196] on label at bounding box center [112, 197] width 7 height 7
click at [109, 197] on input "checkbox" at bounding box center [108, 197] width 0 height 0
checkbox input "true"
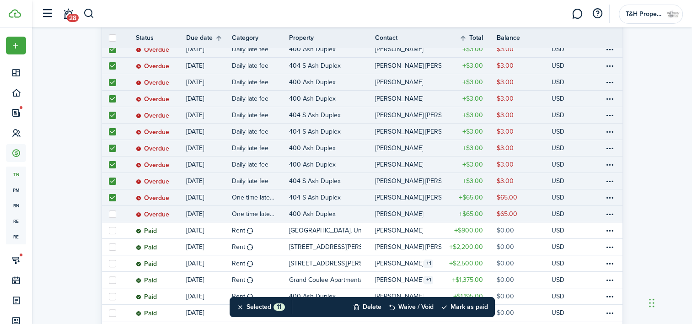
click at [112, 215] on label at bounding box center [112, 214] width 7 height 7
click at [109, 214] on input "checkbox" at bounding box center [108, 214] width 0 height 0
checkbox input "true"
click at [370, 307] on button "Delete" at bounding box center [367, 307] width 29 height 20
click at [454, 304] on button "Confirm" at bounding box center [464, 307] width 37 height 13
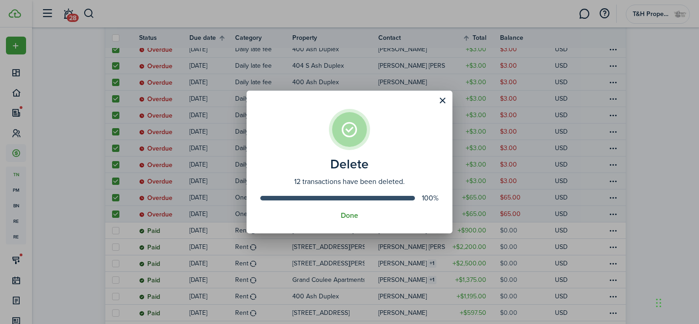
click at [354, 216] on button "Done" at bounding box center [349, 215] width 17 height 8
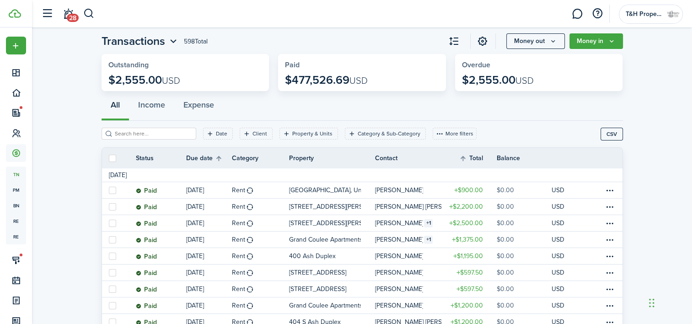
scroll to position [0, 0]
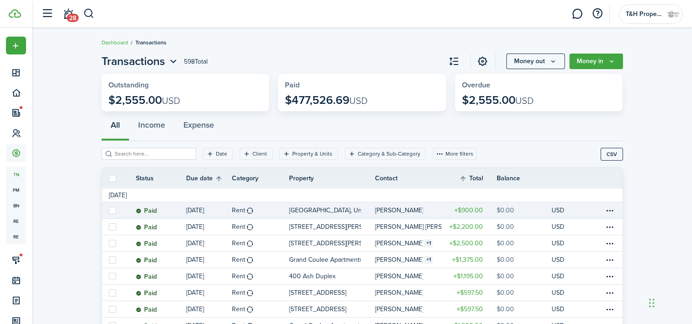
click at [392, 208] on table-profile-info-text "[PERSON_NAME]" at bounding box center [399, 210] width 49 height 7
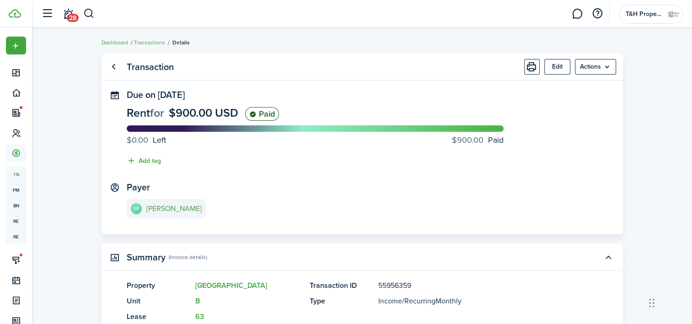
click at [168, 213] on e-details-info-title "[PERSON_NAME]" at bounding box center [173, 209] width 55 height 8
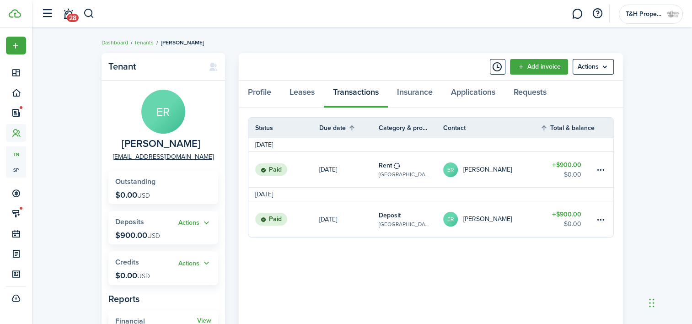
click at [180, 18] on header-wrapper "28 T&H Property Group, LLC" at bounding box center [360, 13] width 647 height 27
click at [70, 19] on span "28" at bounding box center [73, 18] width 12 height 8
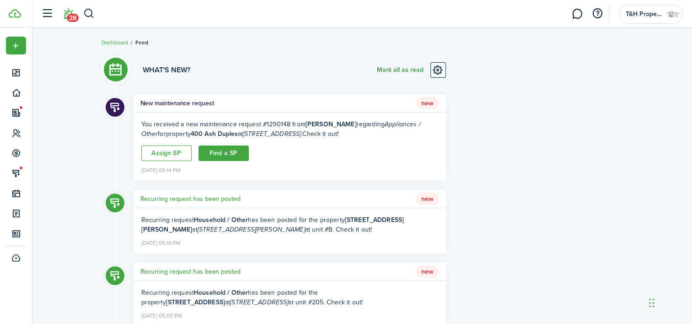
click at [397, 69] on button "Mark all as read" at bounding box center [400, 70] width 47 height 16
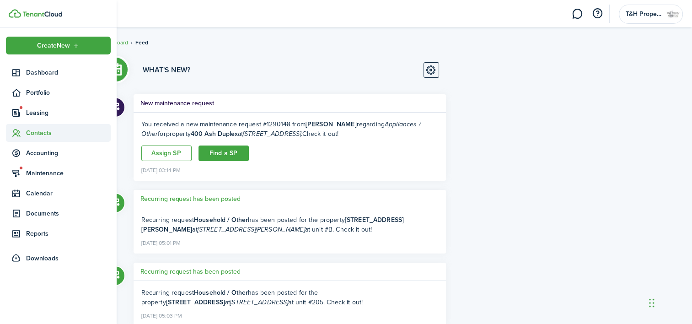
click at [28, 135] on span "Contacts" at bounding box center [68, 133] width 85 height 10
click at [37, 158] on span "Tenants" at bounding box center [68, 155] width 85 height 10
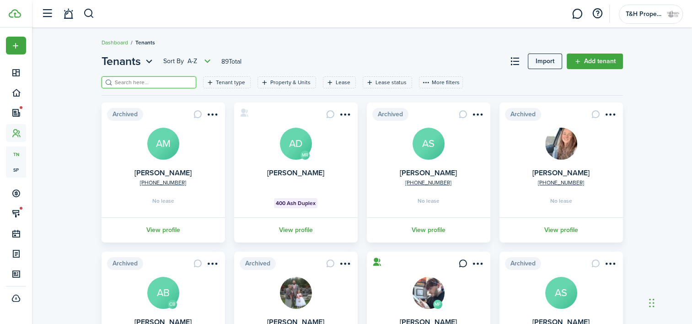
click at [137, 86] on input "search" at bounding box center [153, 82] width 81 height 9
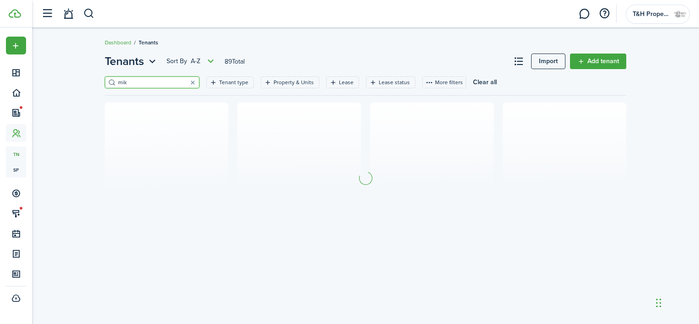
type input "mik"
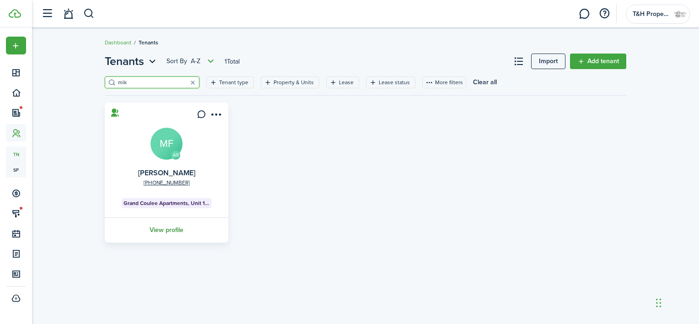
click at [164, 231] on link "View profile" at bounding box center [166, 229] width 126 height 25
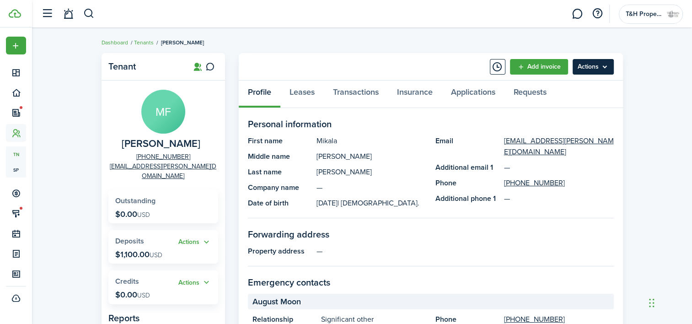
click at [602, 71] on menu-btn "Actions" at bounding box center [593, 67] width 41 height 16
click at [518, 102] on link "Requests" at bounding box center [530, 94] width 51 height 27
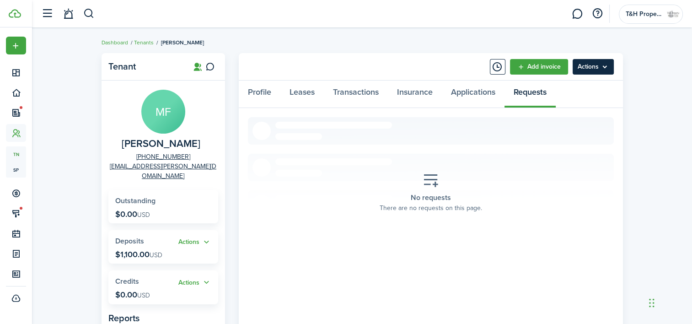
click at [585, 64] on menu-btn "Actions" at bounding box center [593, 67] width 41 height 16
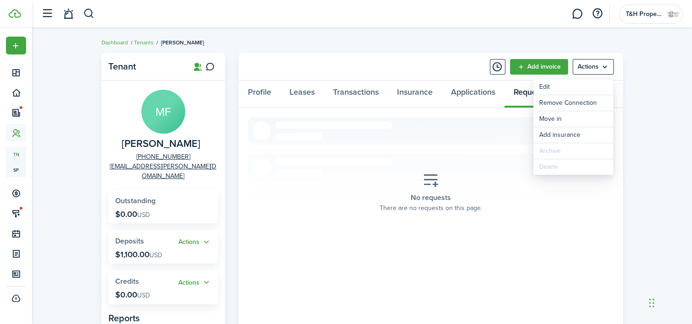
click at [646, 66] on div "Tenant MF [PERSON_NAME] [PHONE_NUMBER] [EMAIL_ADDRESS][PERSON_NAME][DOMAIN_NAME…" at bounding box center [362, 296] width 660 height 494
click at [302, 88] on link "Leases" at bounding box center [302, 94] width 43 height 27
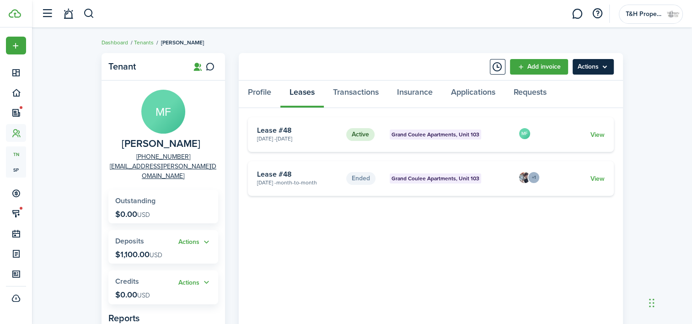
click at [598, 59] on menu-btn "Actions" at bounding box center [593, 67] width 41 height 16
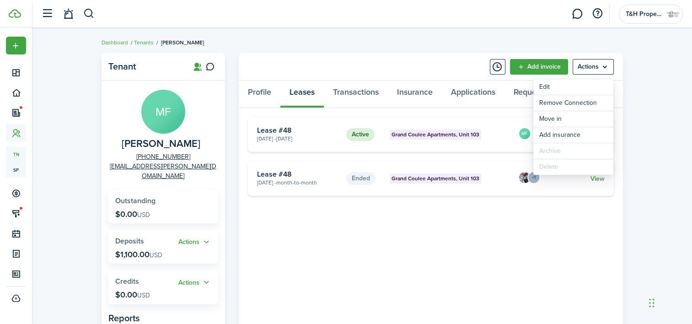
click at [557, 304] on tenant-view-lease "Active [GEOGRAPHIC_DATA] Apartments, Unit 103 [DATE] - [DATE] Lease #48 MF View…" at bounding box center [431, 313] width 366 height 393
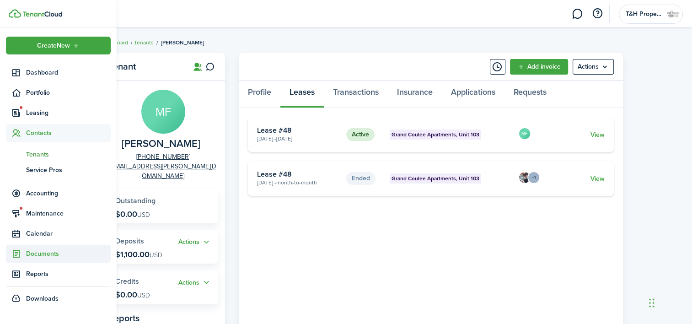
click at [24, 254] on sidebar-link-icon at bounding box center [16, 254] width 20 height 10
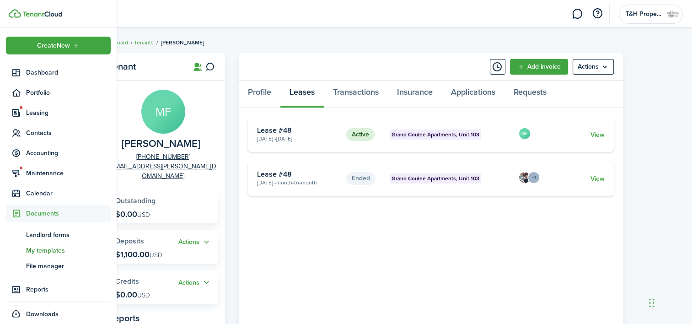
click at [40, 251] on span "My templates" at bounding box center [68, 251] width 85 height 10
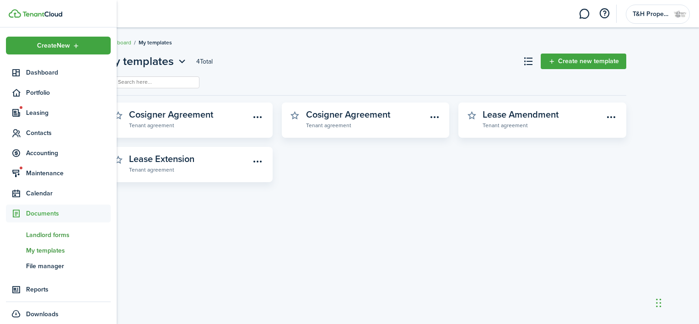
click at [44, 236] on span "Landlord forms" at bounding box center [68, 235] width 85 height 10
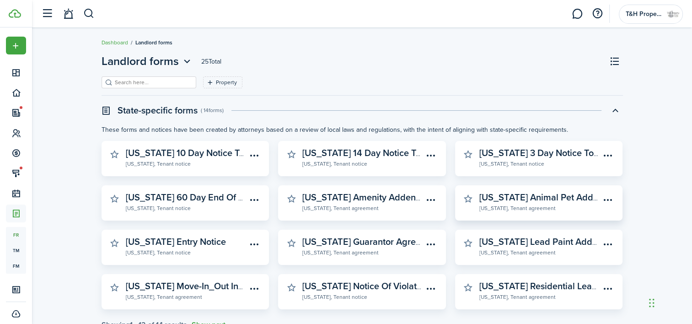
click at [574, 198] on widget-stats-description "[US_STATE] Animal Pet Addendum" at bounding box center [551, 197] width 142 height 14
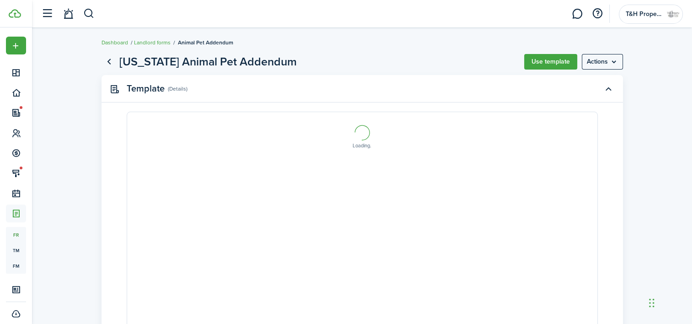
select select "fit"
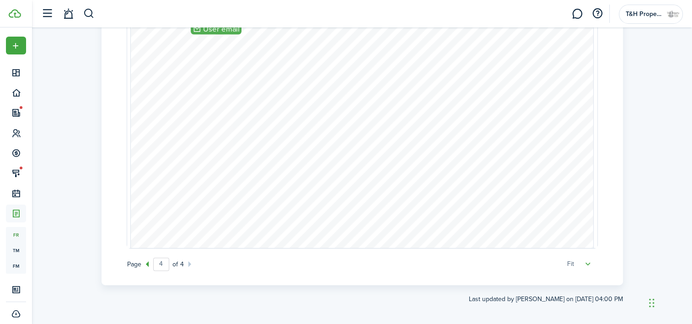
scroll to position [2013, 0]
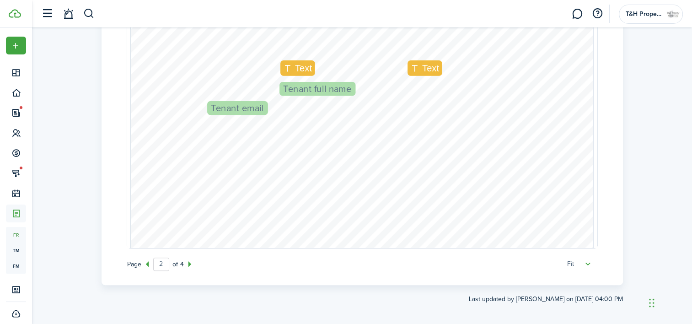
type input "1"
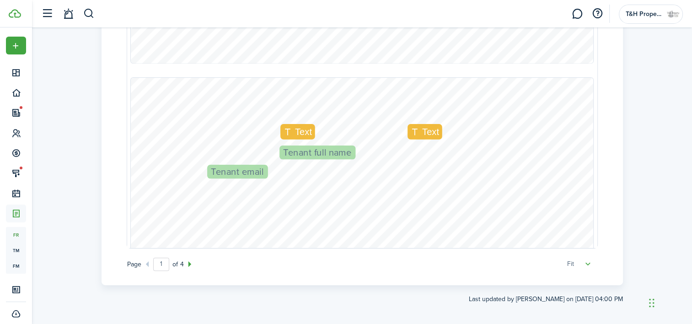
scroll to position [0, 0]
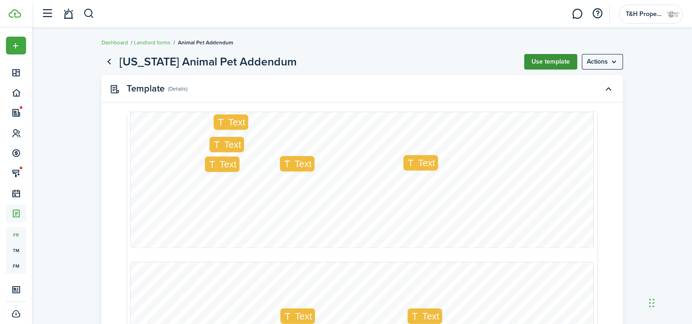
click at [565, 65] on button "Use template" at bounding box center [550, 62] width 53 height 16
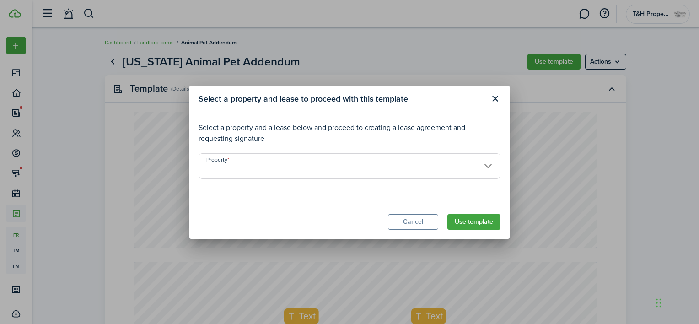
click at [481, 161] on input "Property" at bounding box center [350, 166] width 302 height 26
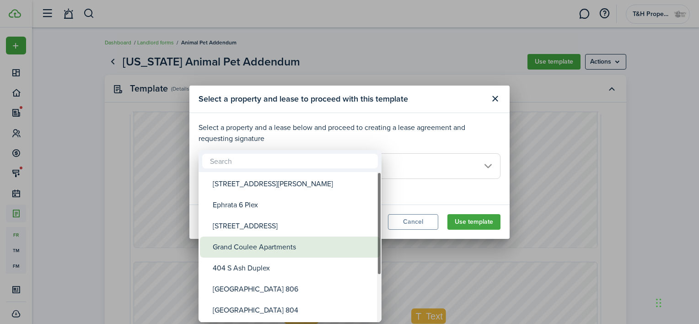
click at [312, 244] on div "Grand Coulee Apartments" at bounding box center [294, 247] width 162 height 21
type input "Grand Coulee Apartments"
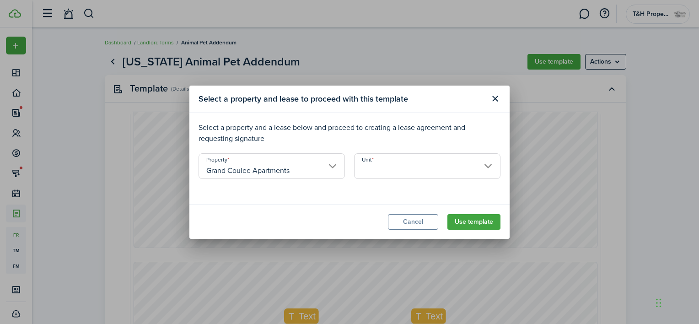
click at [401, 229] on modal-footer "Cancel Use template" at bounding box center [349, 222] width 320 height 34
click at [402, 220] on button "Cancel" at bounding box center [413, 222] width 50 height 16
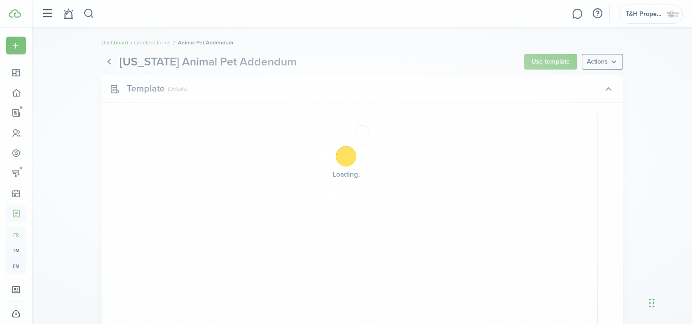
select select "fit"
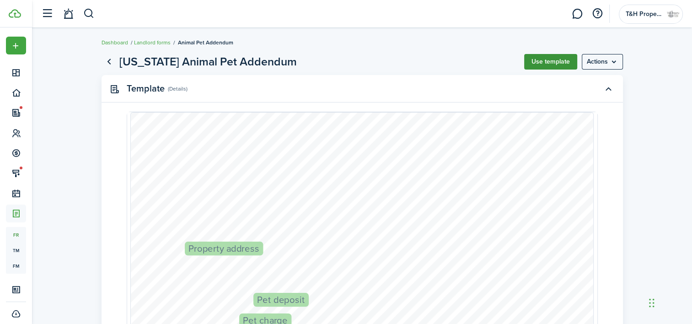
click at [541, 64] on button "Use template" at bounding box center [550, 62] width 53 height 16
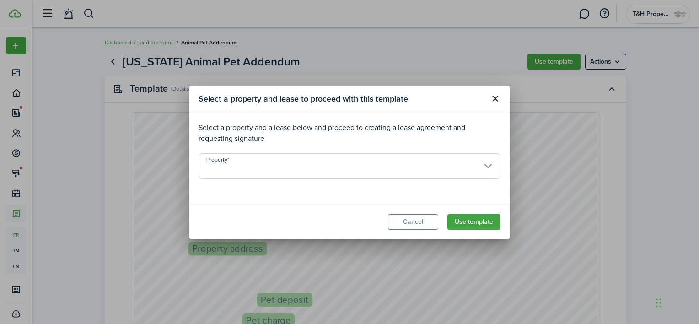
click at [296, 168] on input "Property" at bounding box center [350, 166] width 302 height 26
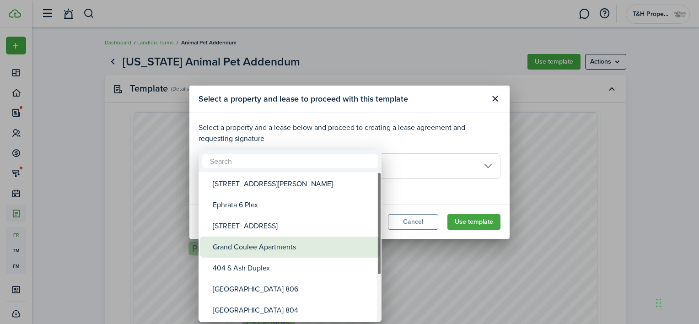
click at [259, 242] on div "Grand Coulee Apartments" at bounding box center [294, 247] width 162 height 21
type input "Grand Coulee Apartments"
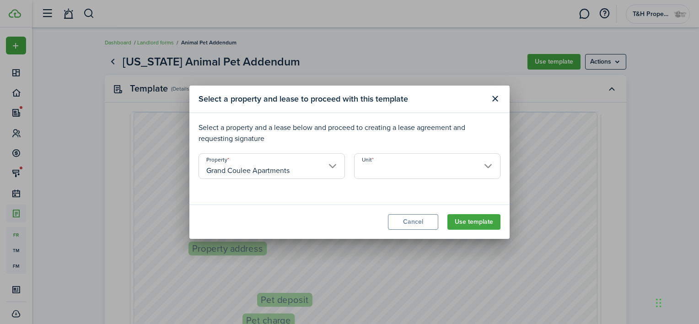
click at [395, 173] on input "Unit" at bounding box center [427, 166] width 146 height 26
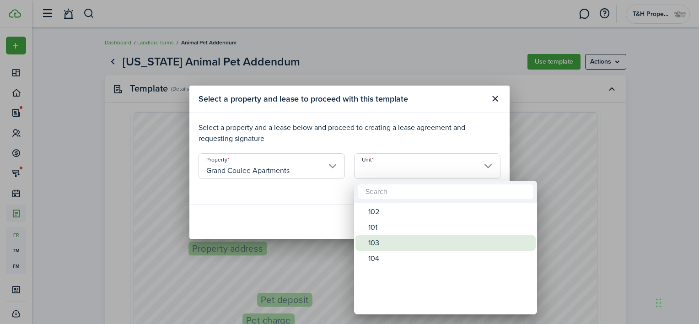
click at [373, 242] on div "103" at bounding box center [449, 243] width 162 height 16
type input "103"
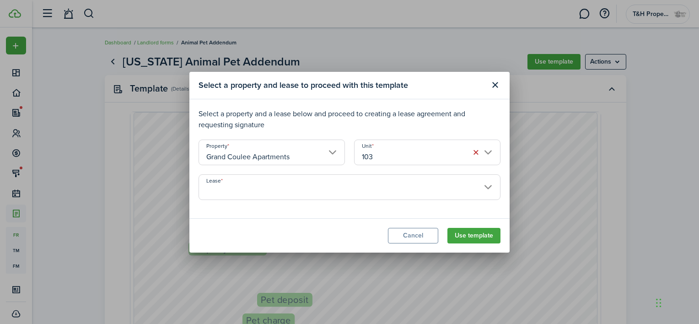
click at [440, 181] on input "Lease" at bounding box center [350, 187] width 302 height 26
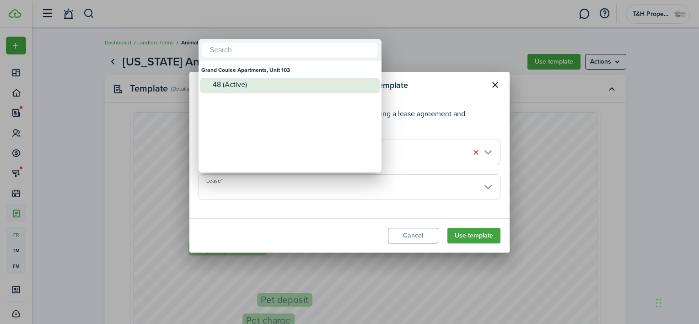
click at [248, 90] on div "48 (Active)" at bounding box center [294, 85] width 162 height 14
type input "Grand Coulee Apartments, Unit 103. Lease #48 (Active)"
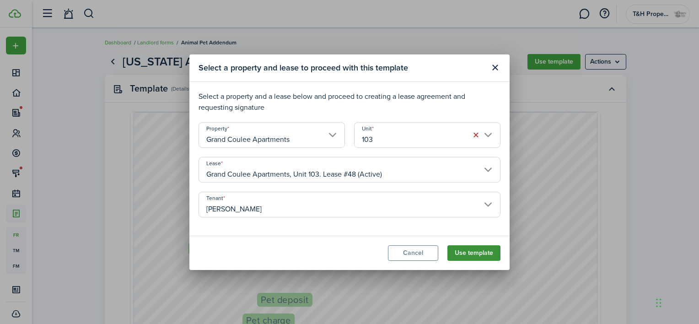
click at [464, 254] on button "Use template" at bounding box center [474, 253] width 53 height 16
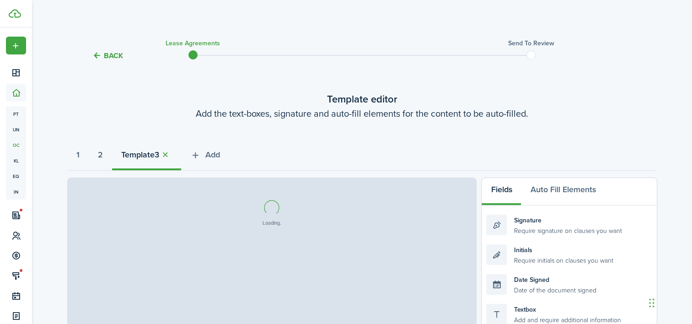
select select "fit"
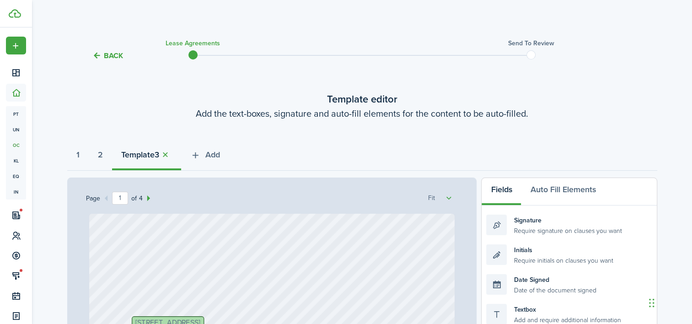
select select "fit"
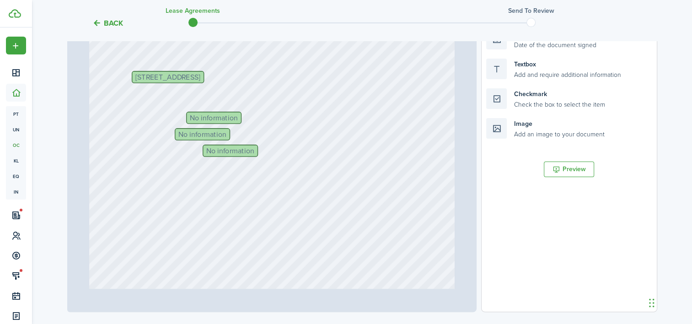
scroll to position [247, 0]
click at [222, 119] on span "No information" at bounding box center [214, 116] width 48 height 7
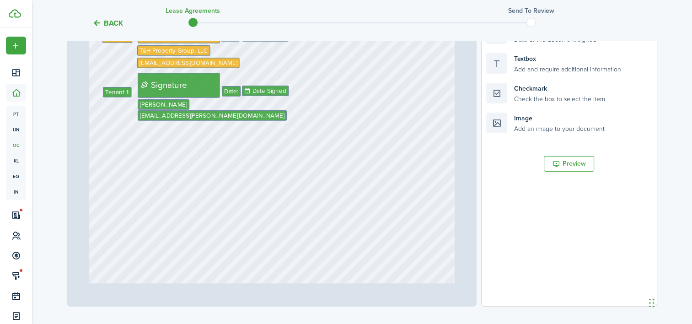
scroll to position [1499, 0]
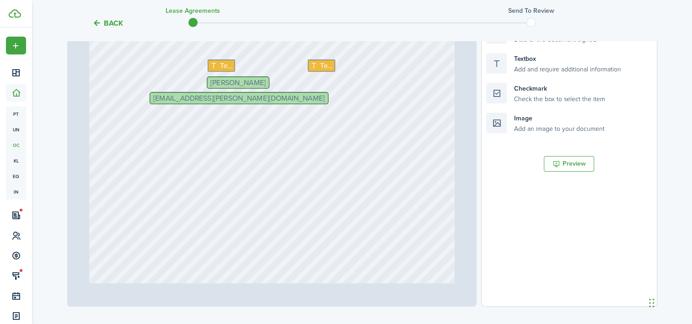
type input "1"
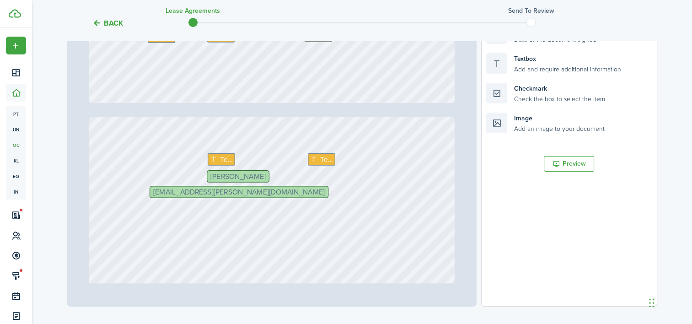
scroll to position [340, 0]
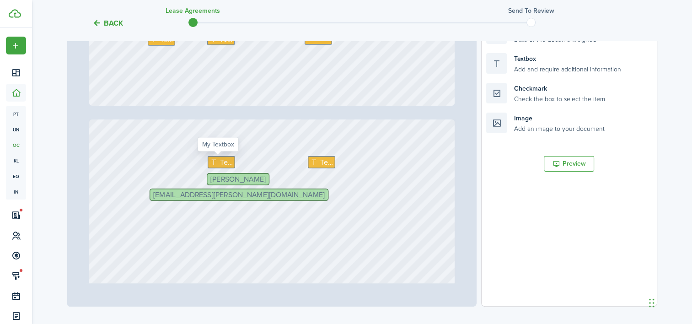
click at [214, 159] on icon at bounding box center [215, 162] width 10 height 7
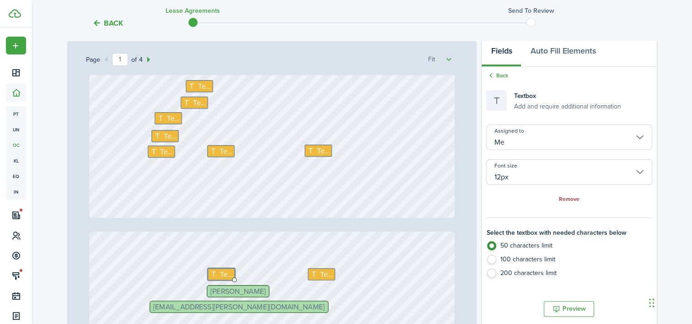
scroll to position [128, 0]
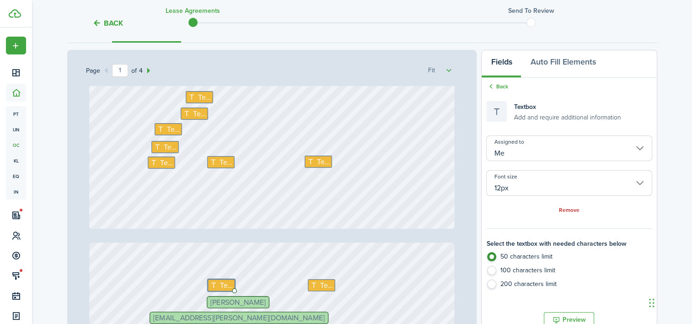
click at [645, 152] on input "Me" at bounding box center [569, 148] width 166 height 26
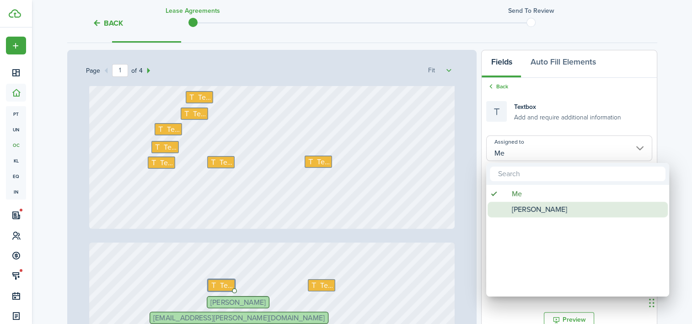
click at [578, 209] on div "[PERSON_NAME]" at bounding box center [582, 210] width 162 height 16
type input "[PERSON_NAME]"
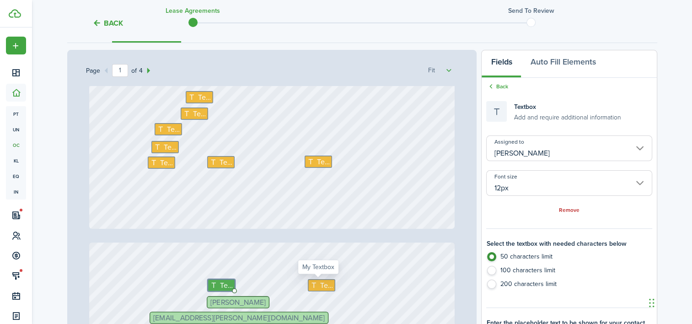
click at [320, 283] on span "Text" at bounding box center [326, 285] width 13 height 11
type input "Me"
click at [521, 144] on input "Me" at bounding box center [569, 148] width 166 height 26
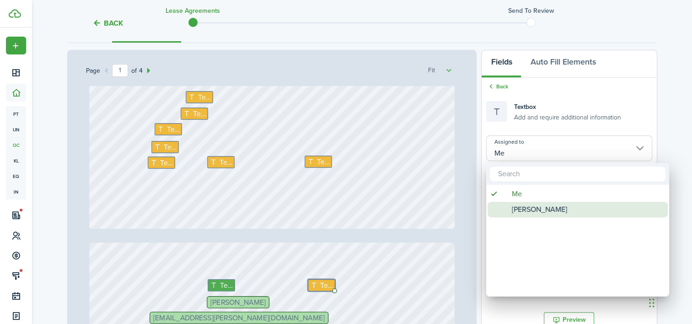
click at [518, 205] on span "[PERSON_NAME]" at bounding box center [539, 210] width 55 height 16
type input "[PERSON_NAME]"
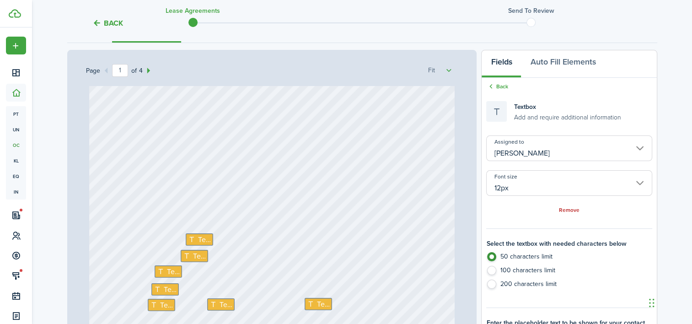
scroll to position [260, 0]
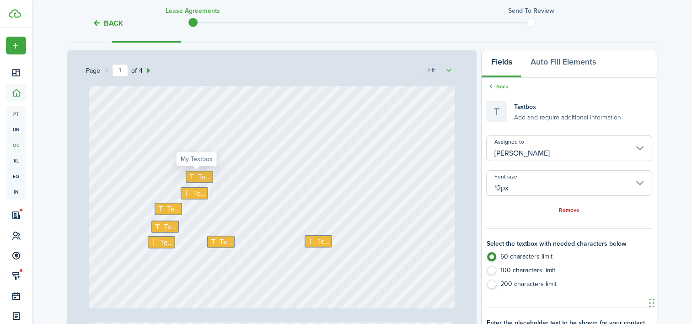
click at [194, 178] on icon at bounding box center [194, 176] width 10 height 7
type input "Me"
click at [508, 144] on input "Me" at bounding box center [569, 148] width 166 height 26
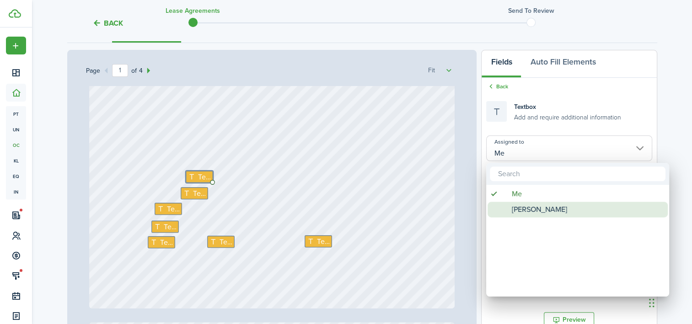
click at [516, 210] on span "[PERSON_NAME]" at bounding box center [539, 210] width 55 height 16
type input "[PERSON_NAME]"
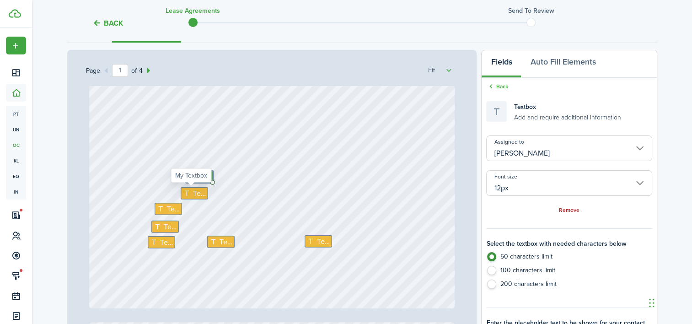
click at [197, 194] on span "Text" at bounding box center [199, 193] width 13 height 11
type input "Me"
click at [526, 145] on input "Me" at bounding box center [569, 148] width 166 height 26
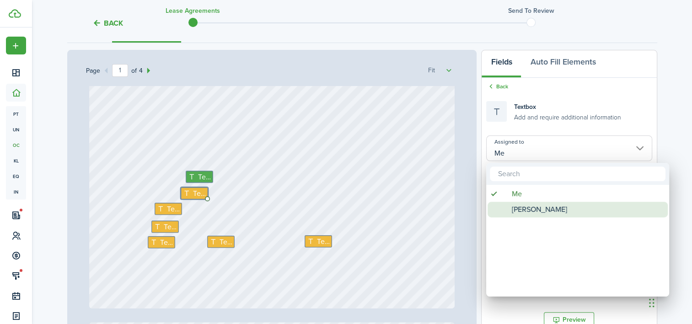
click at [515, 210] on span "[PERSON_NAME]" at bounding box center [539, 210] width 55 height 16
type input "[PERSON_NAME]"
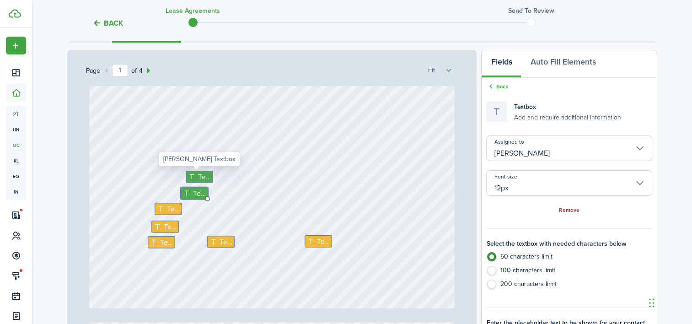
click at [207, 178] on span "Text" at bounding box center [204, 177] width 13 height 11
drag, startPoint x: 209, startPoint y: 181, endPoint x: 231, endPoint y: 178, distance: 22.7
click at [231, 178] on div "Text" at bounding box center [219, 177] width 67 height 13
click at [194, 193] on span "Text" at bounding box center [199, 193] width 13 height 11
drag, startPoint x: 204, startPoint y: 198, endPoint x: 236, endPoint y: 194, distance: 31.8
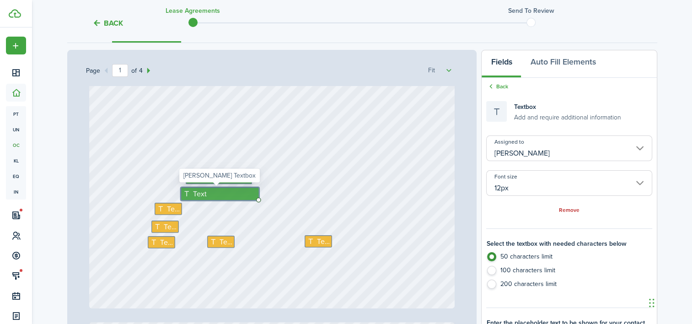
click at [236, 194] on div "Text" at bounding box center [220, 193] width 78 height 13
click at [168, 211] on span "Text" at bounding box center [173, 209] width 13 height 11
type input "Me"
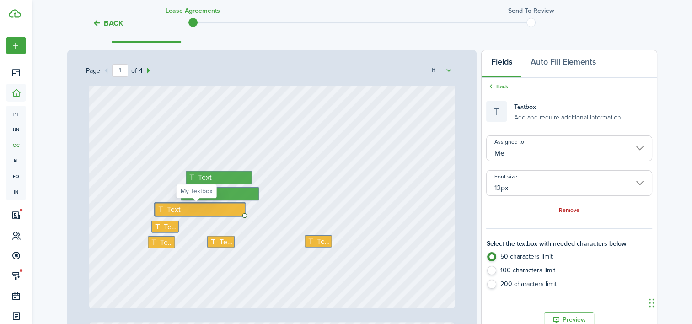
drag, startPoint x: 179, startPoint y: 214, endPoint x: 220, endPoint y: 211, distance: 40.8
click at [220, 211] on div "Text" at bounding box center [200, 209] width 91 height 13
click at [164, 229] on span "Text" at bounding box center [170, 226] width 13 height 11
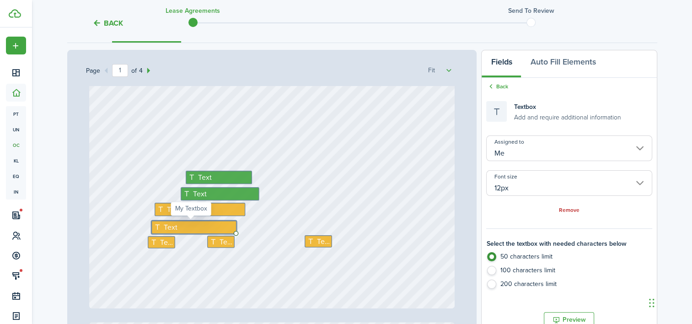
drag, startPoint x: 176, startPoint y: 231, endPoint x: 212, endPoint y: 228, distance: 36.7
click at [212, 228] on div "Text" at bounding box center [193, 227] width 85 height 13
click at [322, 233] on div "Text Text Text No information Text Text Text No information [STREET_ADDRESS] No…" at bounding box center [272, 67] width 366 height 482
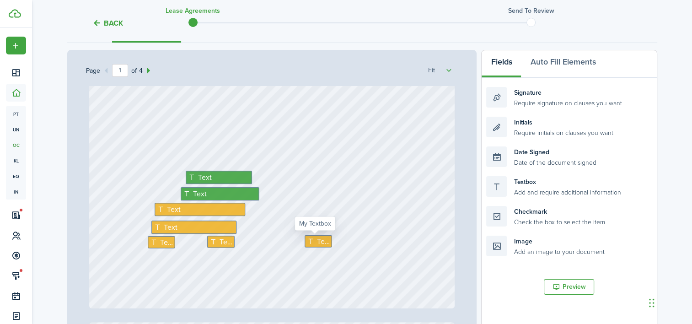
click at [322, 238] on span "Text" at bounding box center [323, 241] width 13 height 11
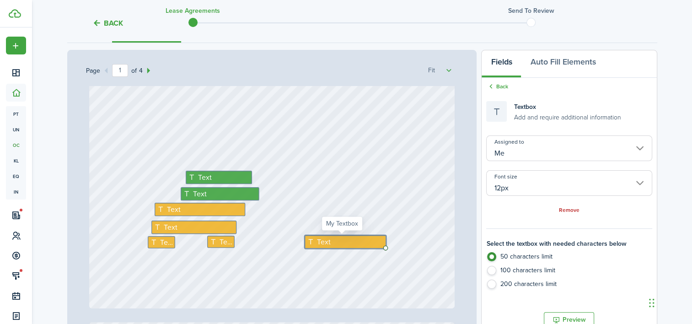
drag, startPoint x: 327, startPoint y: 247, endPoint x: 361, endPoint y: 242, distance: 34.3
click at [361, 242] on div "Text" at bounding box center [346, 241] width 82 height 13
click at [554, 156] on input "Me" at bounding box center [569, 148] width 166 height 26
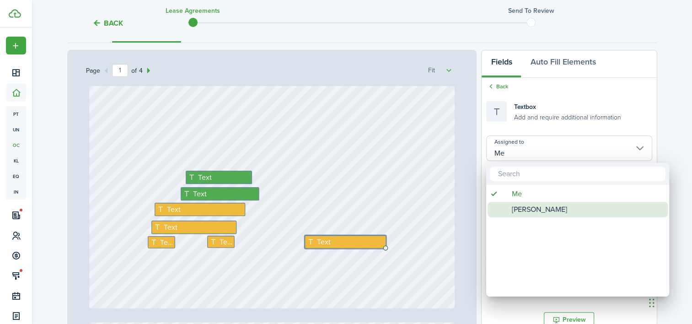
click at [510, 211] on div "[PERSON_NAME]" at bounding box center [582, 210] width 162 height 16
type input "[PERSON_NAME]"
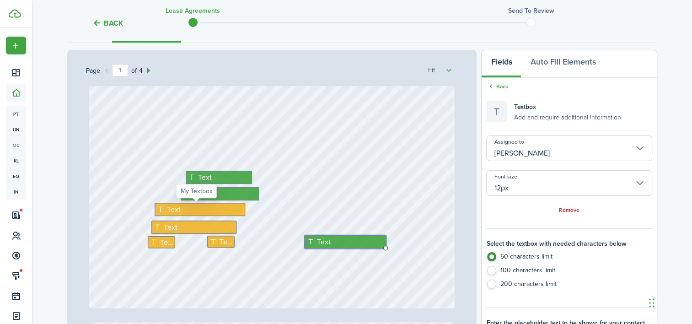
click at [223, 211] on div "Text" at bounding box center [200, 209] width 91 height 13
type input "Me"
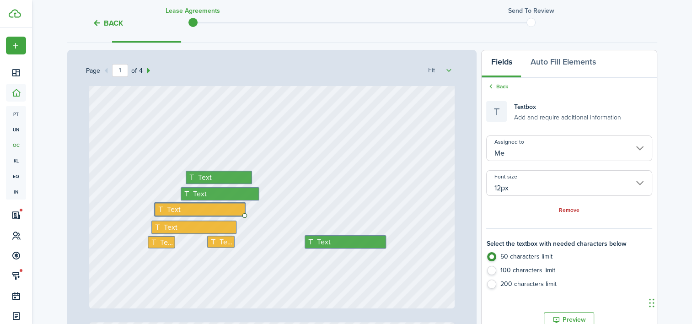
click at [529, 159] on input "Me" at bounding box center [569, 148] width 166 height 26
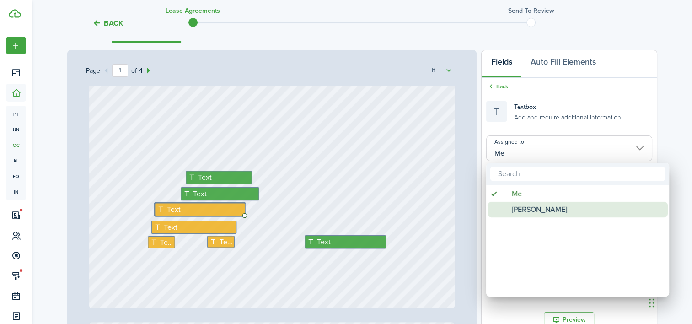
click at [528, 206] on span "[PERSON_NAME]" at bounding box center [539, 210] width 55 height 16
type input "[PERSON_NAME]"
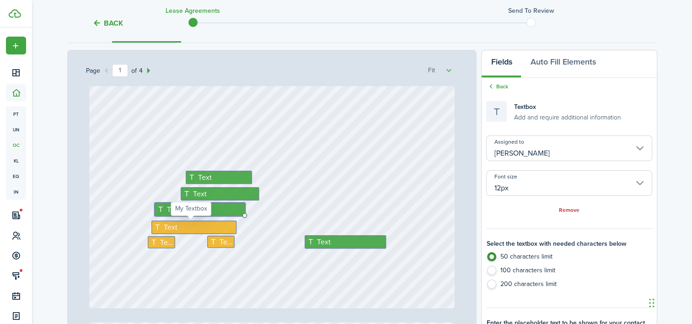
click at [225, 222] on div "Text" at bounding box center [193, 227] width 85 height 13
type input "Me"
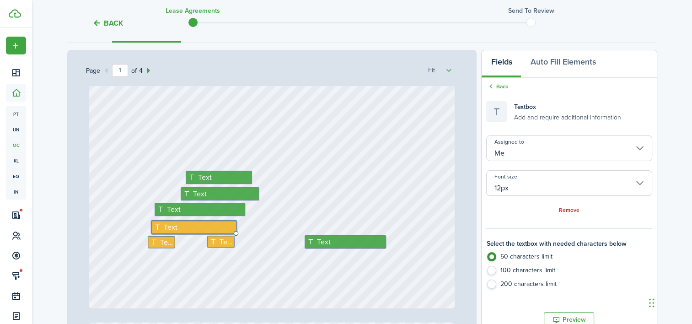
click at [535, 151] on input "Me" at bounding box center [569, 148] width 166 height 26
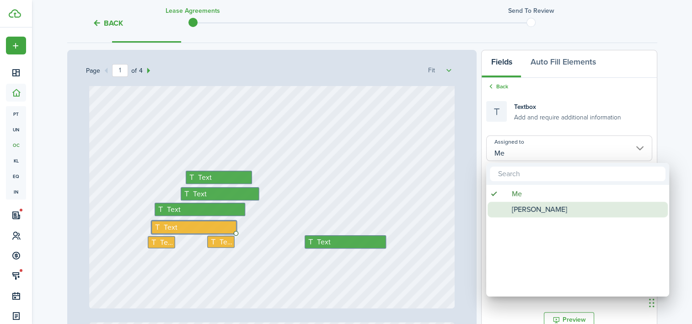
click at [523, 212] on span "[PERSON_NAME]" at bounding box center [539, 210] width 55 height 16
type input "[PERSON_NAME]"
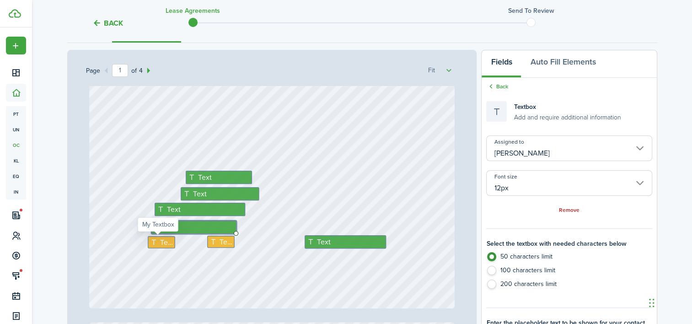
click at [160, 243] on span "Text" at bounding box center [166, 242] width 13 height 11
type input "Me"
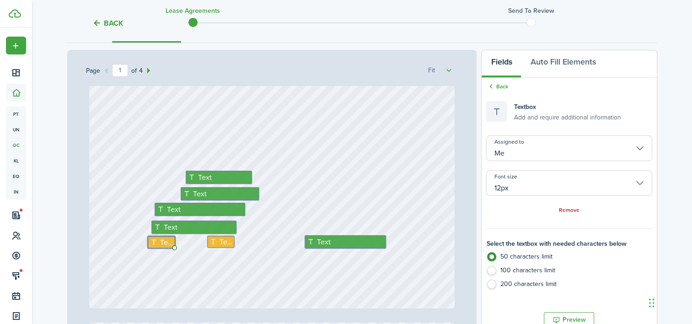
click at [512, 155] on input "Me" at bounding box center [569, 148] width 166 height 26
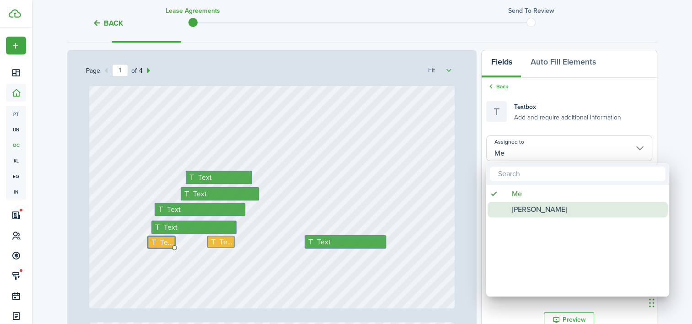
click at [516, 207] on span "[PERSON_NAME]" at bounding box center [539, 210] width 55 height 16
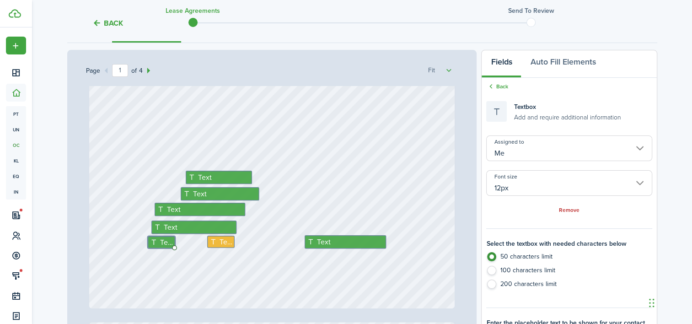
type input "[PERSON_NAME]"
click at [225, 241] on span "Text" at bounding box center [225, 242] width 13 height 11
type input "Me"
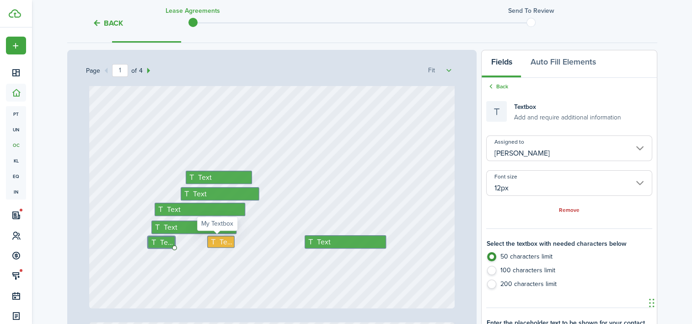
type input "Me"
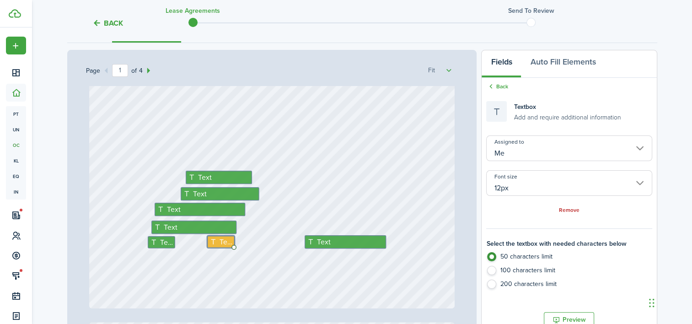
click at [528, 155] on input "Me" at bounding box center [569, 148] width 166 height 26
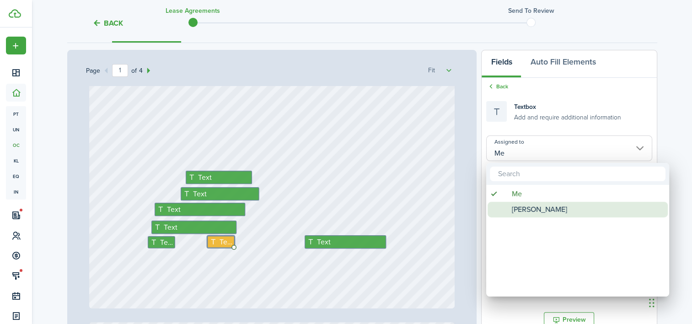
click at [518, 208] on span "[PERSON_NAME]" at bounding box center [539, 210] width 55 height 16
type input "[PERSON_NAME]"
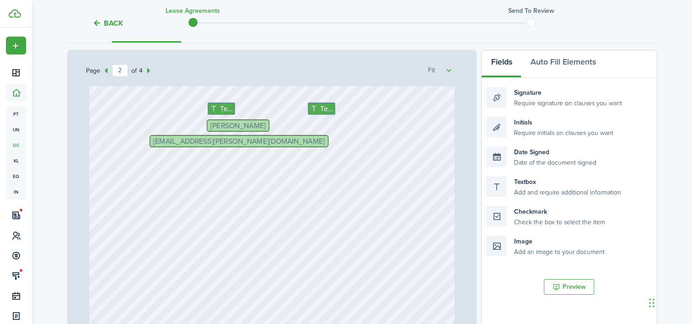
scroll to position [477, 0]
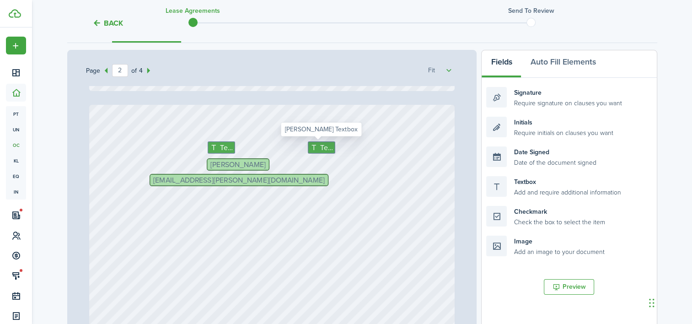
click at [326, 146] on span "Text" at bounding box center [326, 147] width 13 height 11
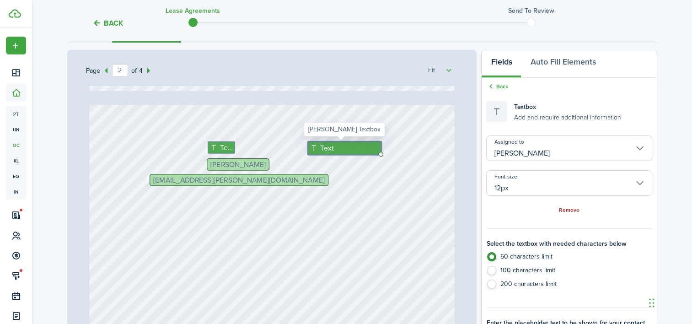
drag, startPoint x: 332, startPoint y: 153, endPoint x: 359, endPoint y: 150, distance: 27.1
click at [359, 150] on div "Text" at bounding box center [345, 147] width 74 height 13
click at [220, 149] on span "Text" at bounding box center [226, 147] width 13 height 11
drag, startPoint x: 229, startPoint y: 152, endPoint x: 242, endPoint y: 147, distance: 13.2
click at [242, 147] on div "Text" at bounding box center [234, 147] width 53 height 13
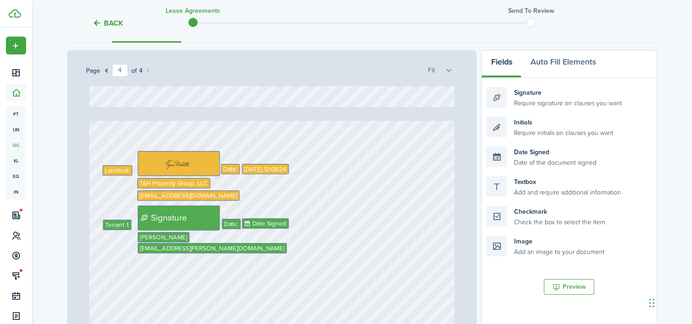
scroll to position [1456, 0]
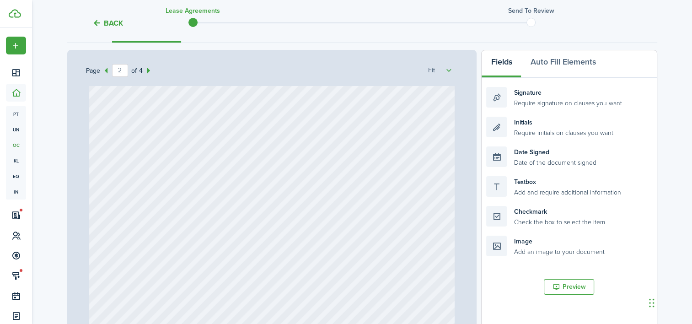
type input "1"
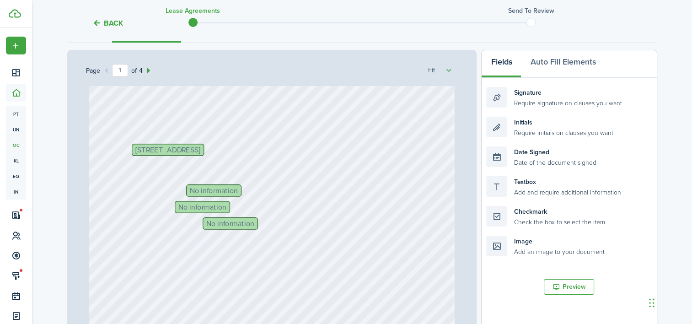
scroll to position [38, 0]
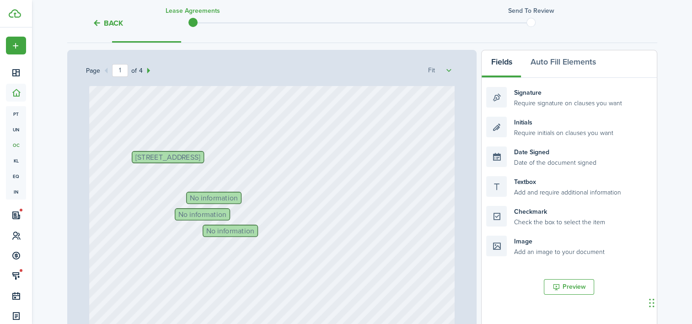
click at [210, 194] on span "No information" at bounding box center [214, 197] width 48 height 7
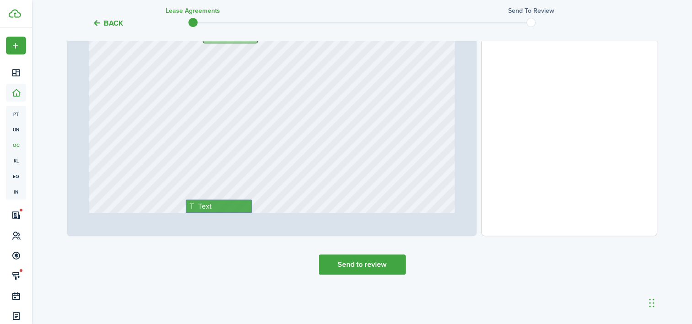
scroll to position [329, 0]
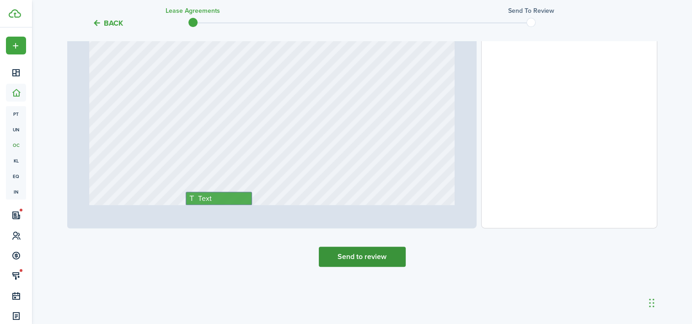
click at [362, 258] on button "Send to review" at bounding box center [362, 257] width 87 height 20
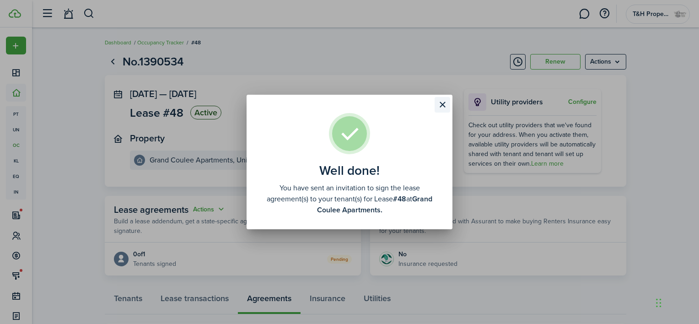
click at [437, 105] on button "Close modal" at bounding box center [443, 105] width 16 height 16
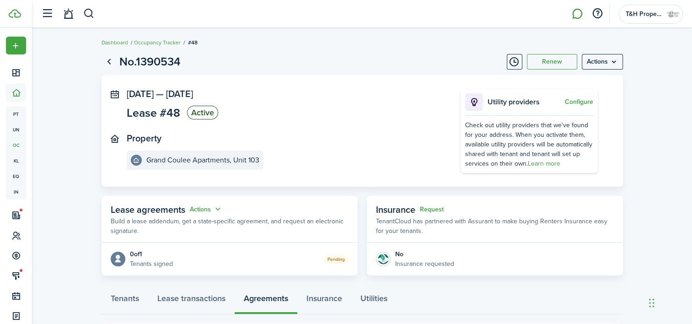
click at [579, 14] on link at bounding box center [577, 13] width 17 height 23
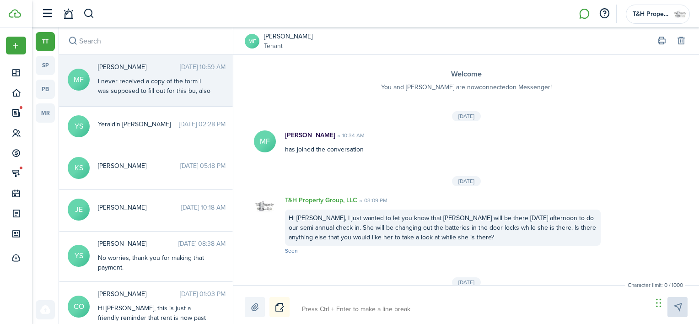
scroll to position [374, 0]
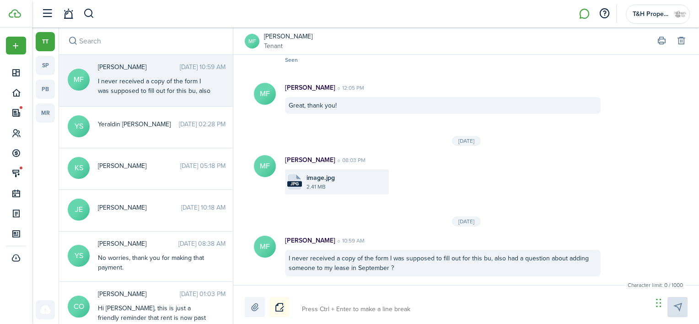
click at [366, 316] on textarea at bounding box center [474, 310] width 351 height 16
type textarea "H"
type textarea "Hi"
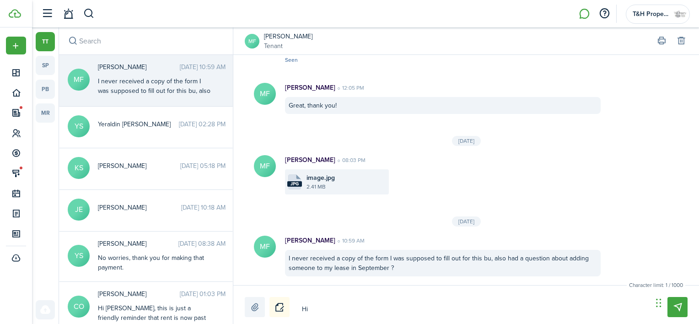
type textarea "Hi"
type textarea "Hi M"
type textarea "Hi [PERSON_NAME]"
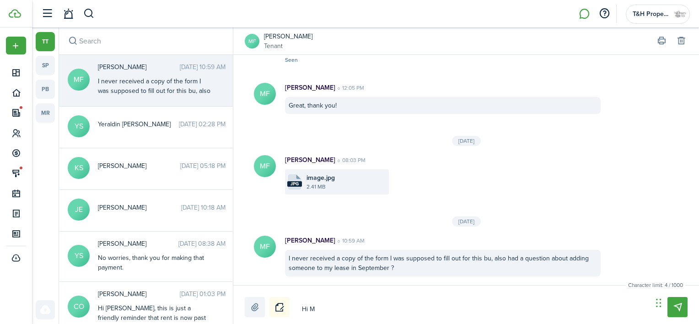
type textarea "Hi [PERSON_NAME]"
type textarea "Hi Mik"
type textarea "Hi [PERSON_NAME]"
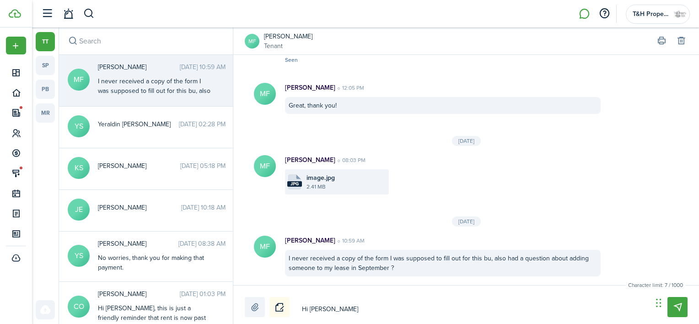
type textarea "Hi [PERSON_NAME]"
type textarea "Hi [PERSON_NAME],"
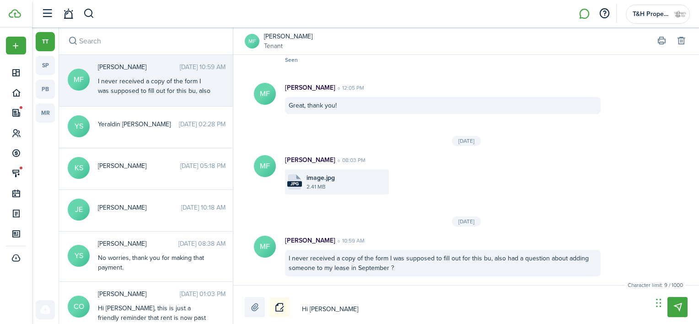
type textarea "Hi [PERSON_NAME],"
type textarea "Hi [PERSON_NAME], t"
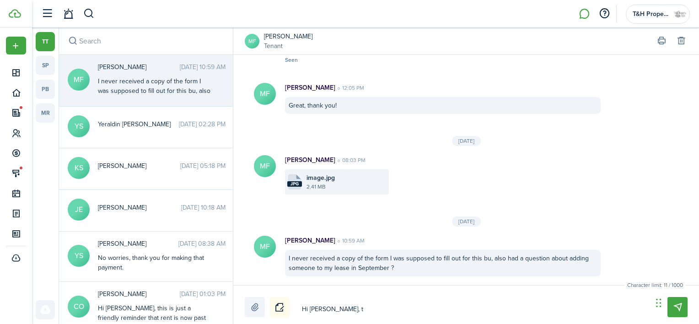
type textarea "Hi [PERSON_NAME], th"
type textarea "Hi [PERSON_NAME], thi"
type textarea "Hi [PERSON_NAME], this"
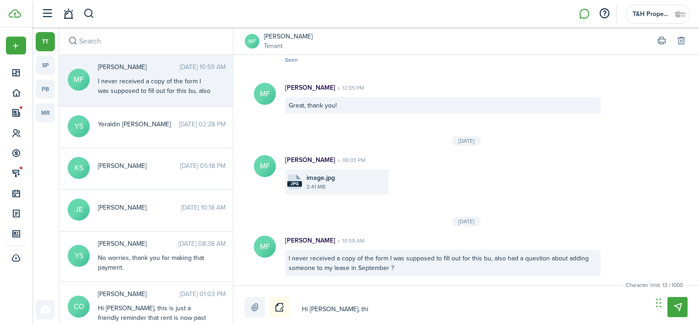
type textarea "Hi [PERSON_NAME], this"
type textarea "Hi [PERSON_NAME], this i"
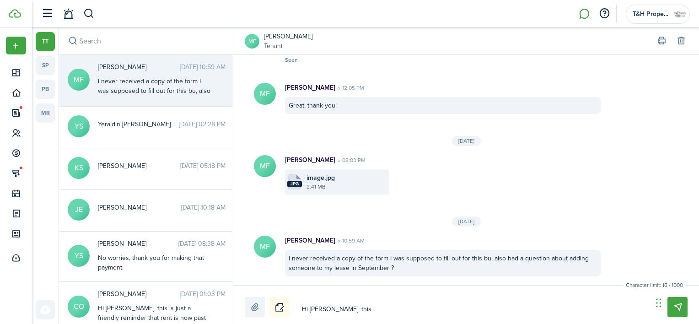
type textarea "Hi [PERSON_NAME], this is"
type textarea "Hi [PERSON_NAME], this is K"
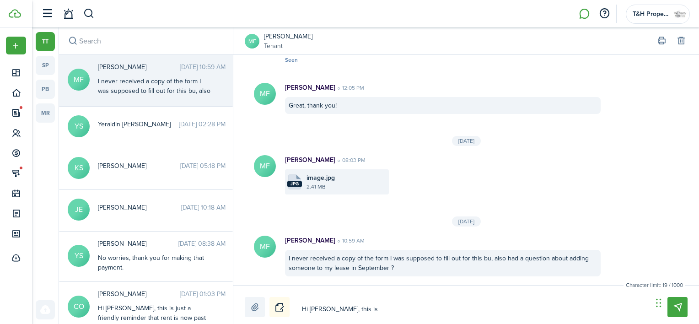
type textarea "Hi [PERSON_NAME], this is K"
type textarea "Hi [PERSON_NAME], this is Ke"
type textarea "Hi [PERSON_NAME], this is Kel"
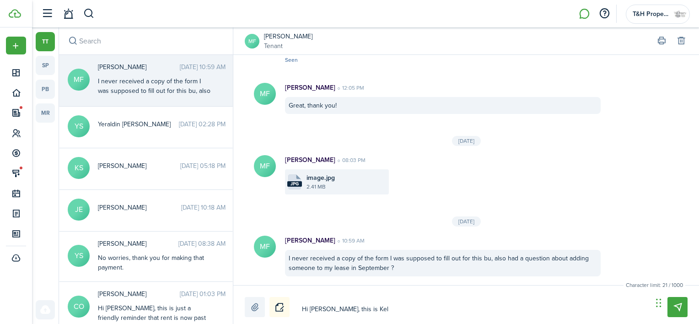
type textarea "Hi [PERSON_NAME], this is [PERSON_NAME]"
type textarea "Hi [PERSON_NAME], this is [PERSON_NAME],"
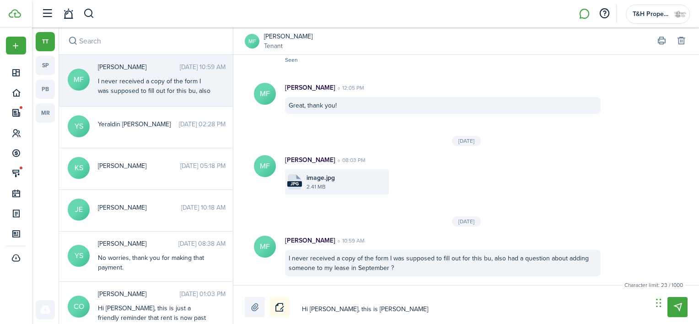
type textarea "Hi [PERSON_NAME], this is [PERSON_NAME],"
type textarea "Hi [PERSON_NAME], this is [PERSON_NAME], I"
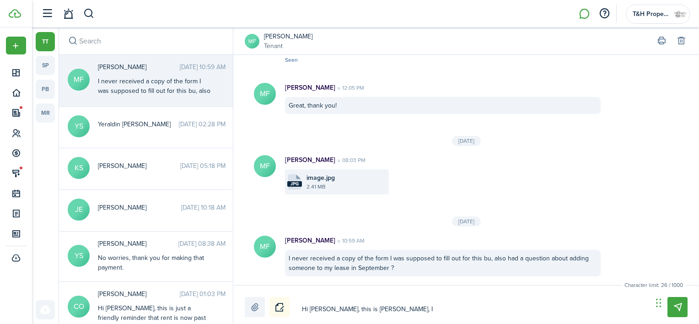
type textarea "Hi [PERSON_NAME], this is [PERSON_NAME], I"
type textarea "Hi [PERSON_NAME], this is [PERSON_NAME], I a"
type textarea "Hi [PERSON_NAME], this is [PERSON_NAME], I ap"
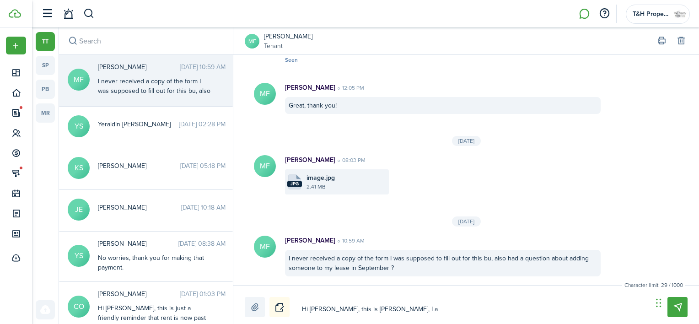
type textarea "Hi [PERSON_NAME], this is [PERSON_NAME], I ap"
type textarea "Hi [PERSON_NAME], this is [PERSON_NAME], I apo"
type textarea "Hi [PERSON_NAME], this is [PERSON_NAME], I apol"
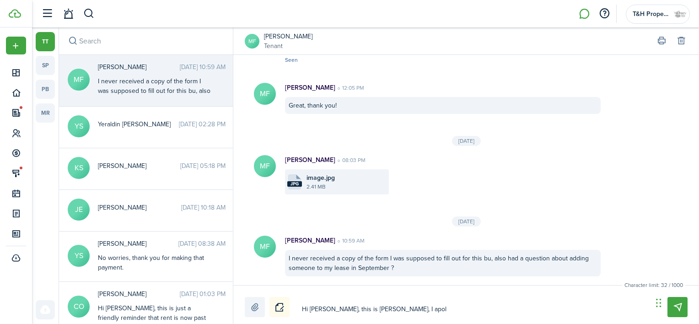
type textarea "Hi [PERSON_NAME], this is [PERSON_NAME], I apolo"
type textarea "Hi [PERSON_NAME], this is [PERSON_NAME], I apolog"
type textarea "Hi [PERSON_NAME], this is [PERSON_NAME], I apologi"
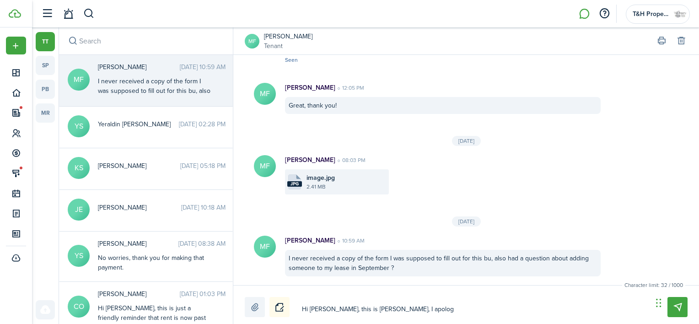
type textarea "Hi [PERSON_NAME], this is [PERSON_NAME], I apologi"
type textarea "Hi [PERSON_NAME], this is [PERSON_NAME], I apologiz"
type textarea "Hi [PERSON_NAME], this is [PERSON_NAME], I apologize"
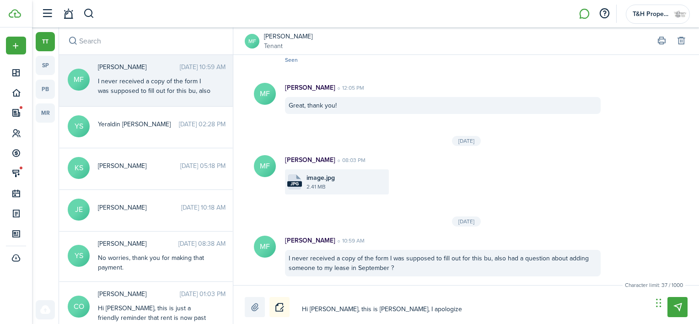
type textarea "Hi [PERSON_NAME], this is [PERSON_NAME], I apologize"
type textarea "Hi [PERSON_NAME], this is [PERSON_NAME], I apologize I"
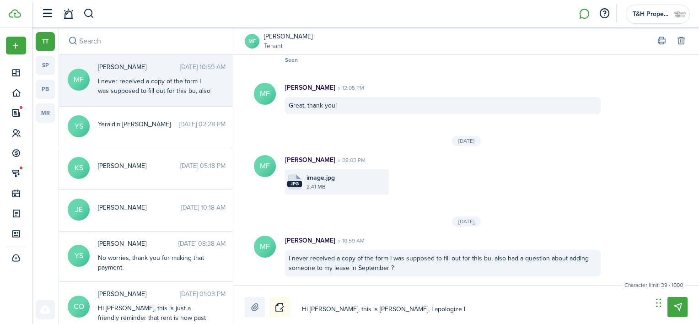
type textarea "Hi [PERSON_NAME], this is [PERSON_NAME], I apologize I"
type textarea "Hi [PERSON_NAME], this is [PERSON_NAME], I apologize I w"
type textarea "Hi [PERSON_NAME], this is [PERSON_NAME], I apologize I wa"
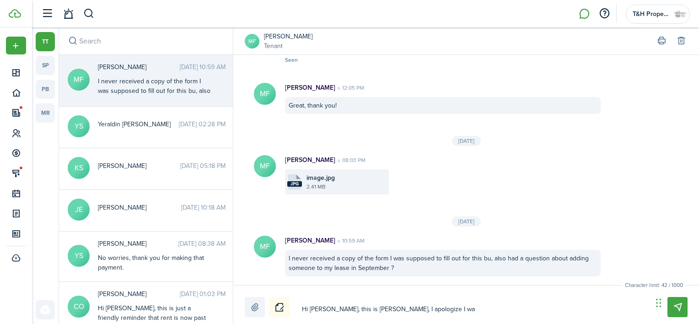
type textarea "Hi [PERSON_NAME], this is [PERSON_NAME], I apologize I was"
type textarea "Hi [PERSON_NAME], this is [PERSON_NAME], I apologize I was i"
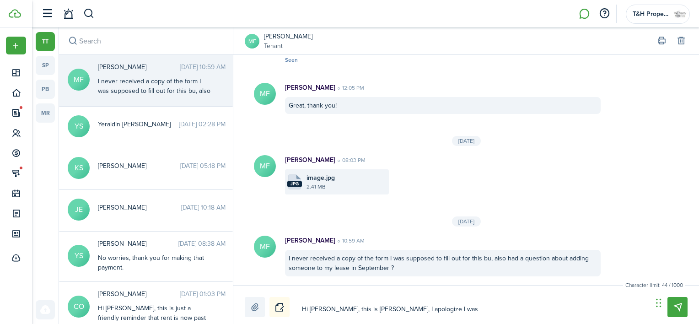
type textarea "Hi [PERSON_NAME], this is [PERSON_NAME], I apologize I was i"
type textarea "Hi [PERSON_NAME], this is [PERSON_NAME], I apologize I was in"
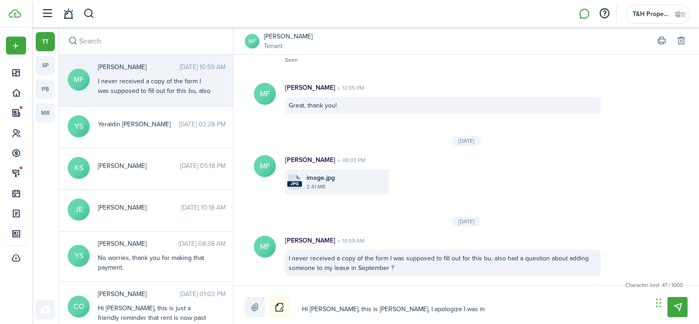
type textarea "Hi [PERSON_NAME], this is [PERSON_NAME], I apologize I was in a"
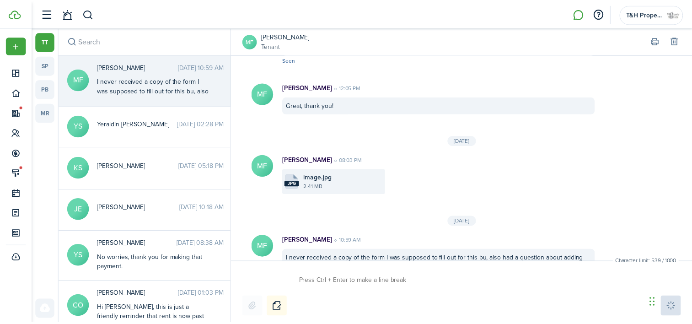
scroll to position [0, 0]
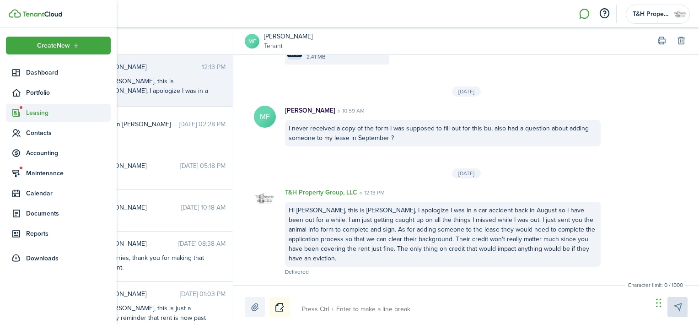
click at [38, 110] on span "Leasing" at bounding box center [68, 113] width 85 height 10
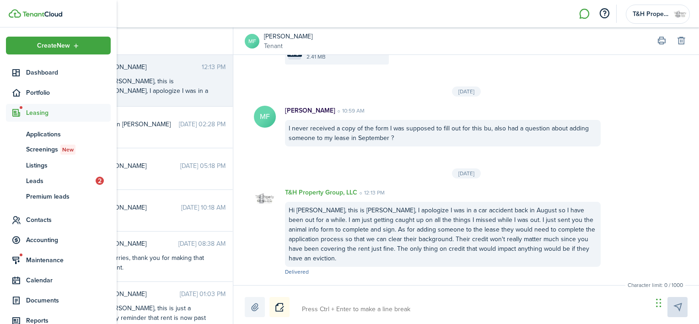
click at [37, 113] on span "Leasing" at bounding box center [68, 113] width 85 height 10
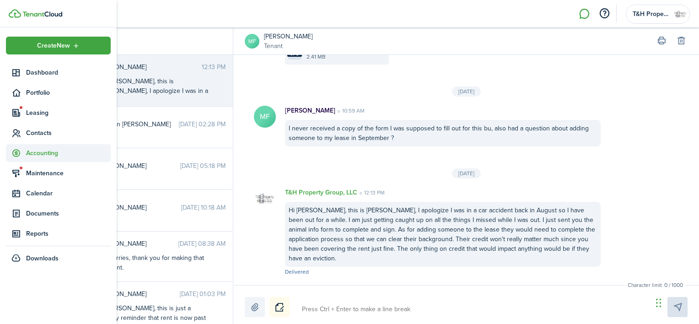
click at [34, 159] on span "Accounting" at bounding box center [58, 153] width 105 height 18
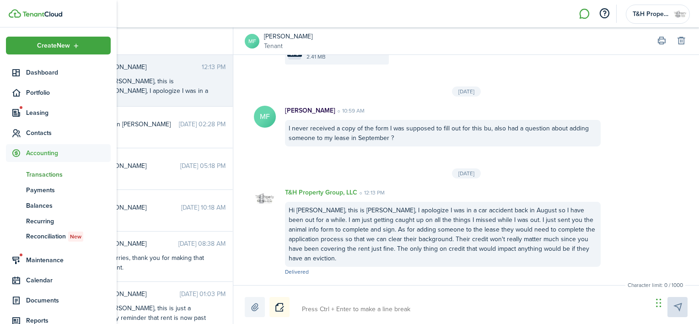
click at [39, 178] on span "Transactions" at bounding box center [68, 175] width 85 height 10
